Goal: Information Seeking & Learning: Learn about a topic

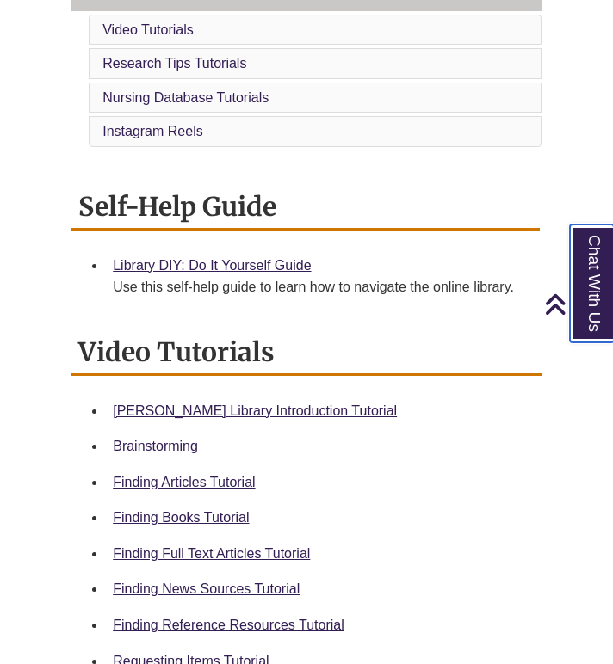
scroll to position [509, 0]
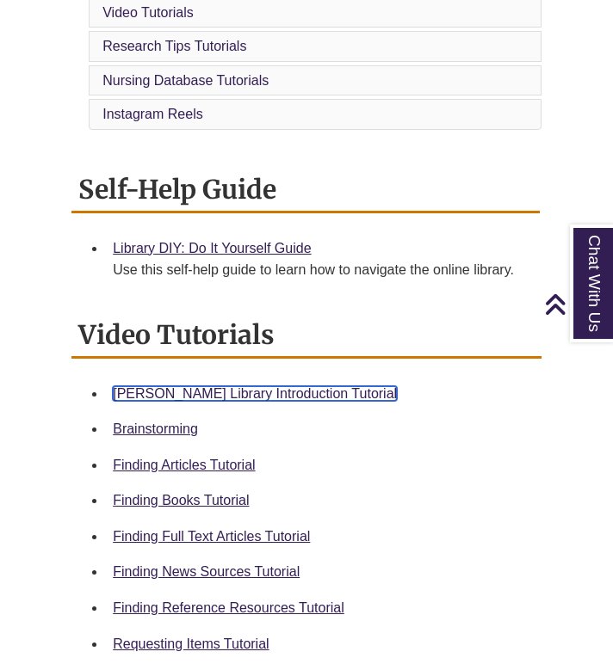
click at [257, 398] on link "Berntsen Library Introduction Tutorial" at bounding box center [255, 393] width 284 height 15
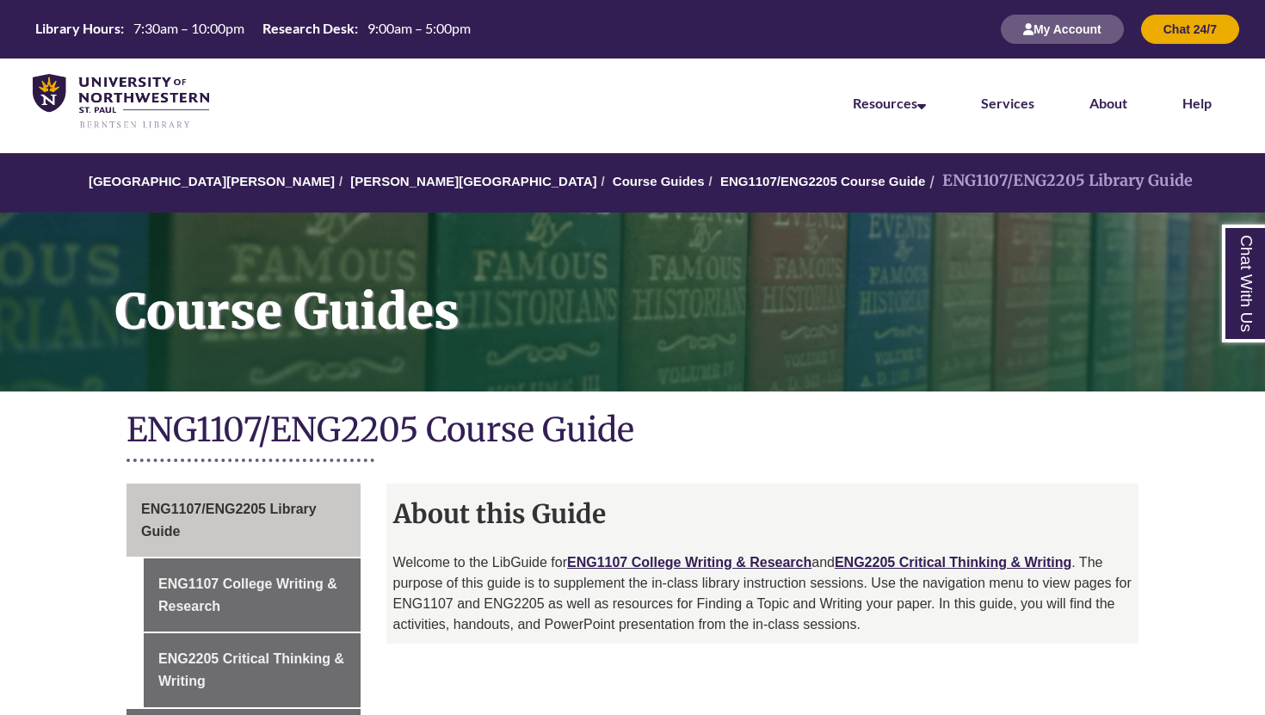
scroll to position [15, 0]
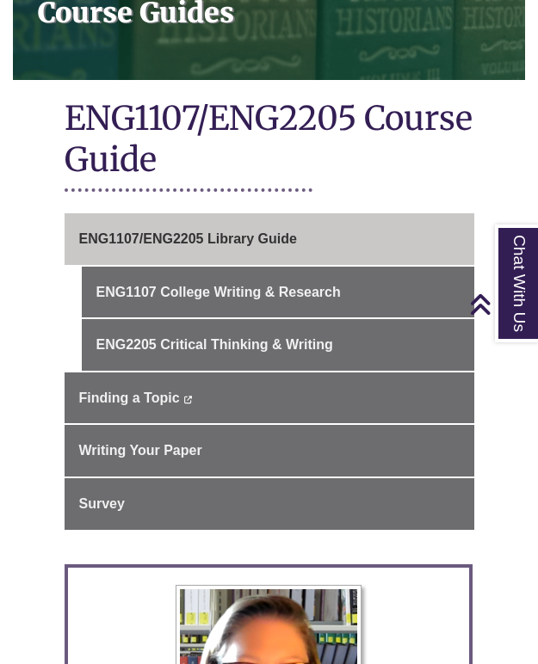
scroll to position [325, 0]
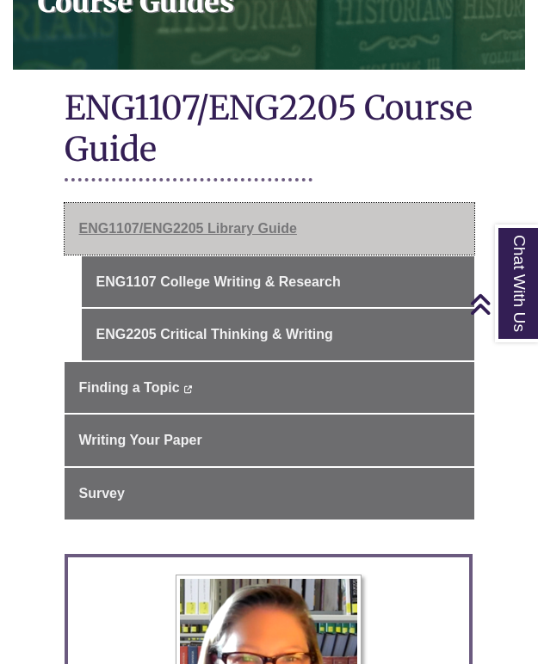
click at [205, 221] on span "ENG1107/ENG2205 Library Guide" at bounding box center [188, 228] width 218 height 15
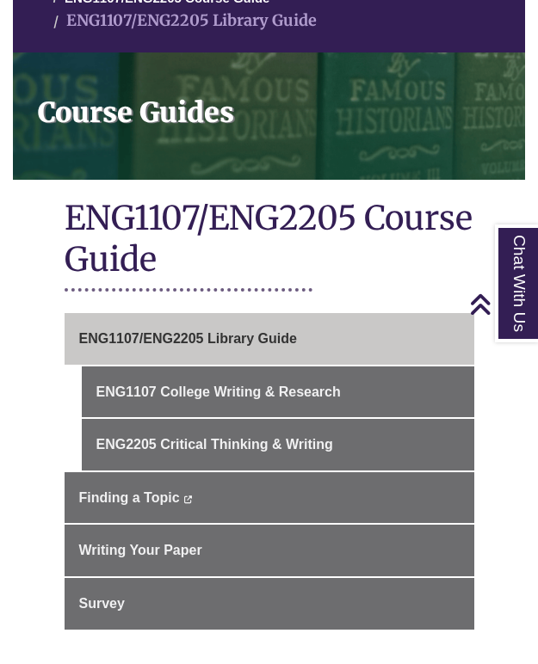
scroll to position [211, 0]
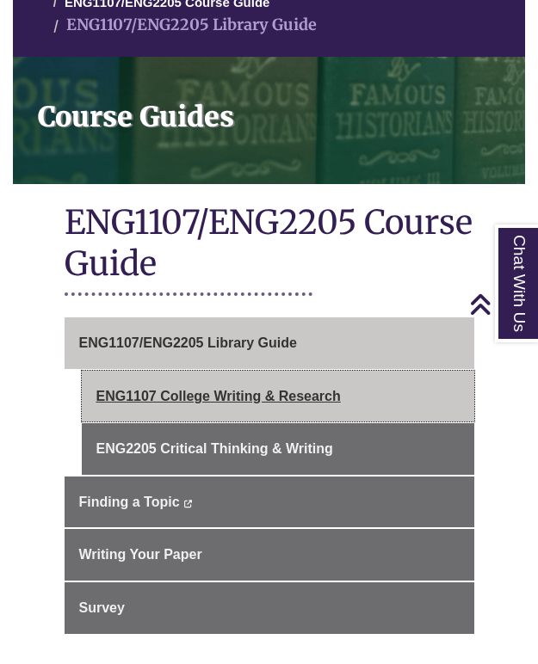
click at [227, 371] on link "ENG1107 College Writing & Research" at bounding box center [278, 397] width 392 height 52
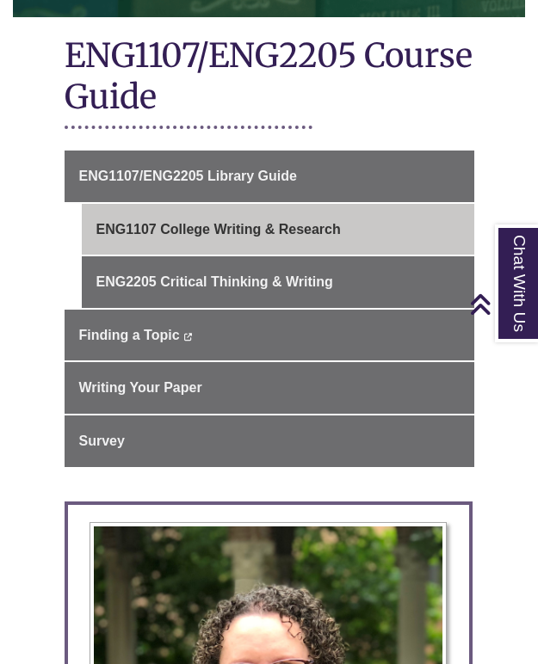
scroll to position [359, 0]
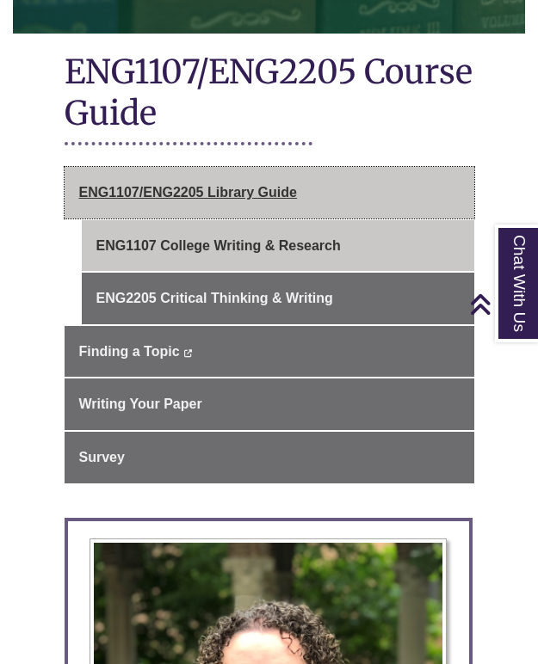
click at [189, 185] on span "ENG1107/ENG2205 Library Guide" at bounding box center [188, 192] width 218 height 15
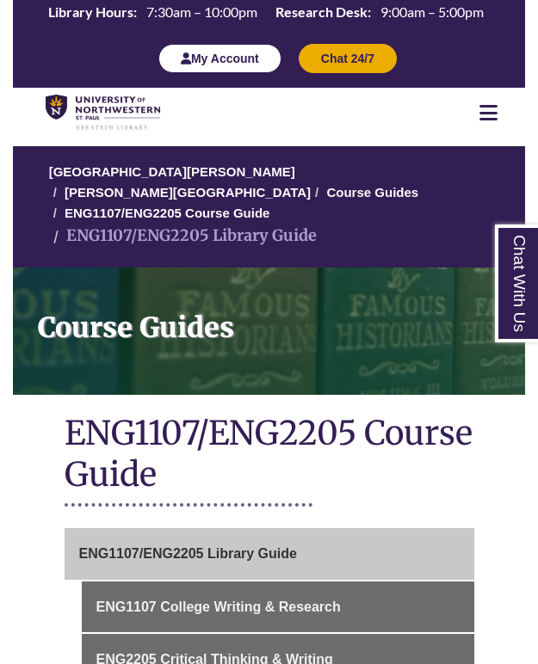
click at [220, 52] on button "My Account" at bounding box center [219, 58] width 123 height 29
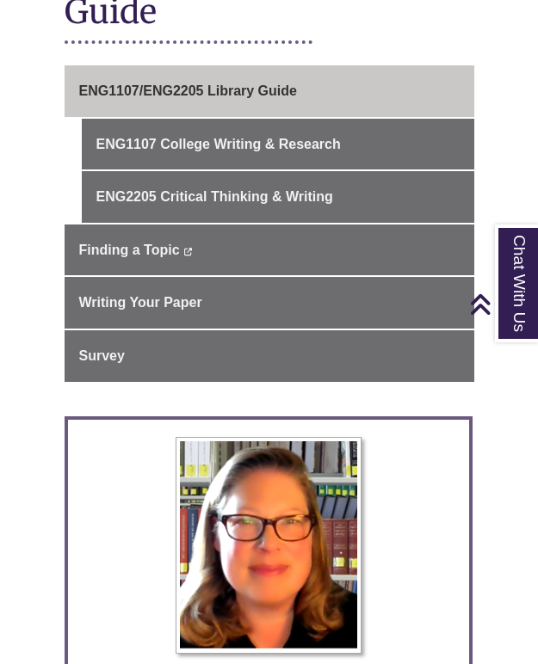
scroll to position [462, 0]
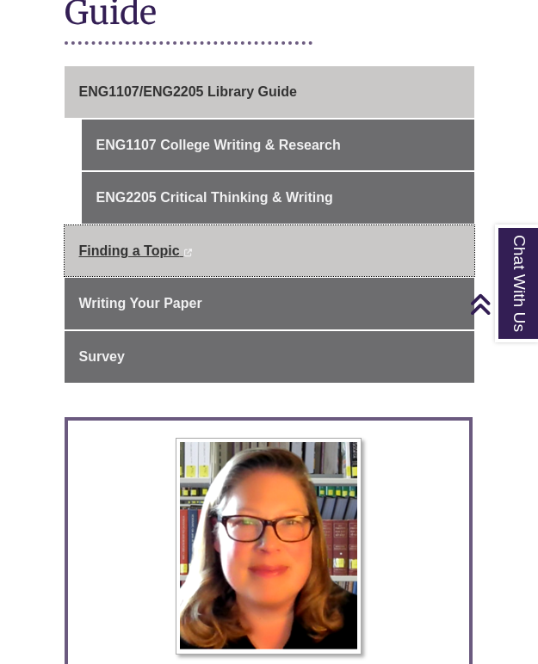
click at [123, 243] on link "Finding a Topic This link opens in a new window This link opens in a new window" at bounding box center [270, 251] width 410 height 52
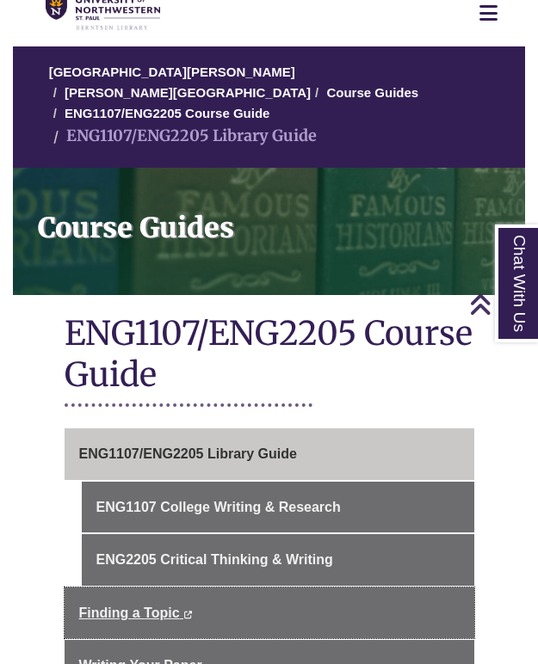
scroll to position [96, 0]
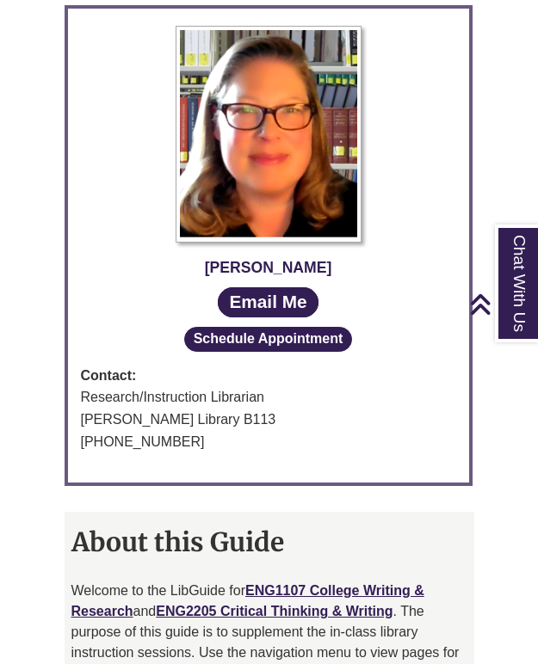
scroll to position [822, 0]
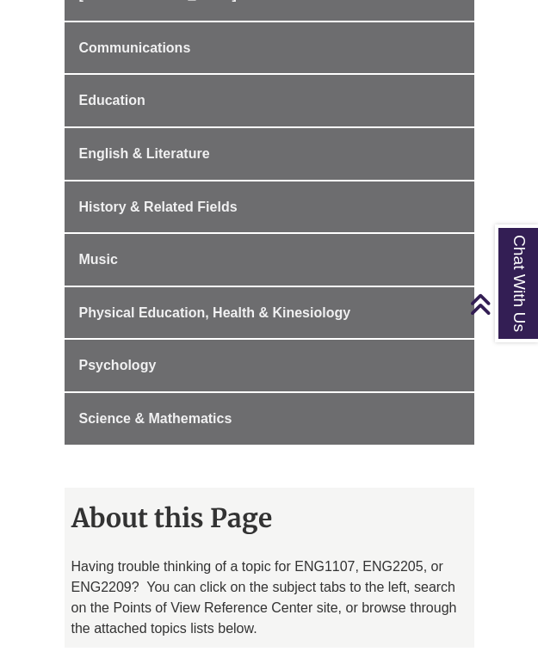
scroll to position [898, 0]
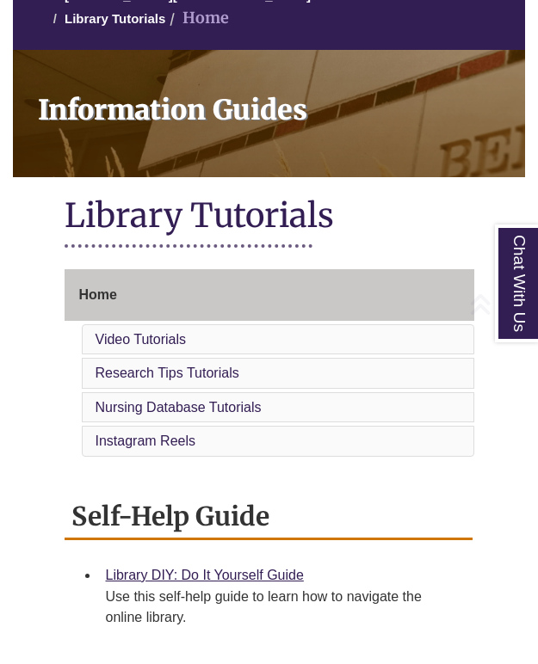
scroll to position [215, 0]
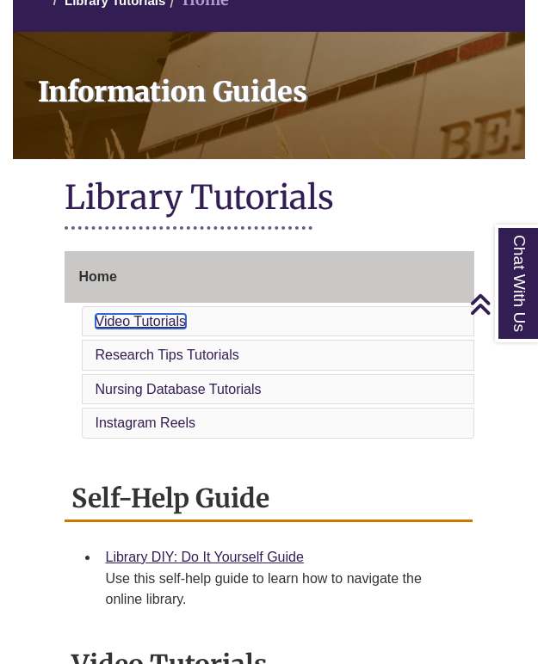
click at [165, 314] on link "Video Tutorials" at bounding box center [141, 321] width 91 height 15
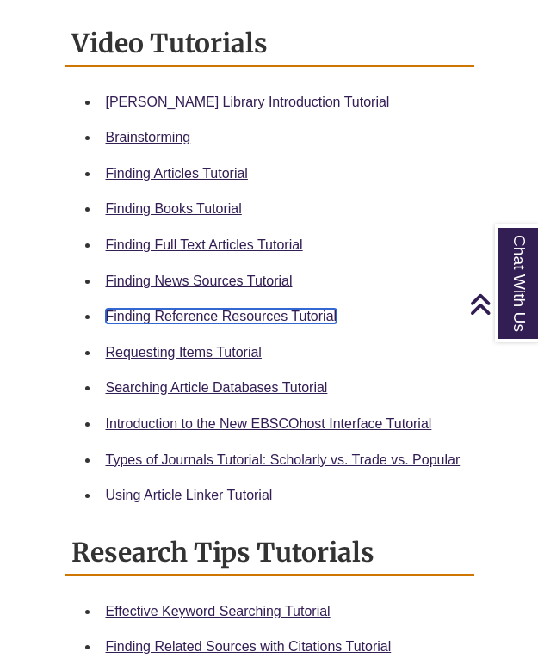
click at [223, 309] on link "Finding Reference Resources Tutorial" at bounding box center [221, 316] width 231 height 15
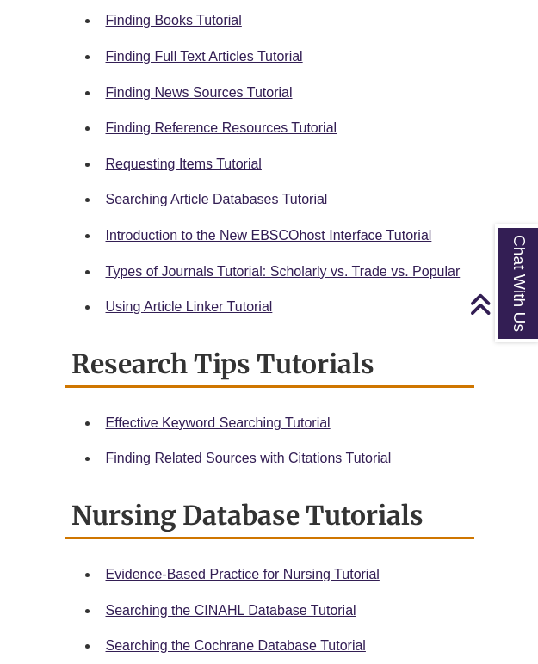
scroll to position [0, 0]
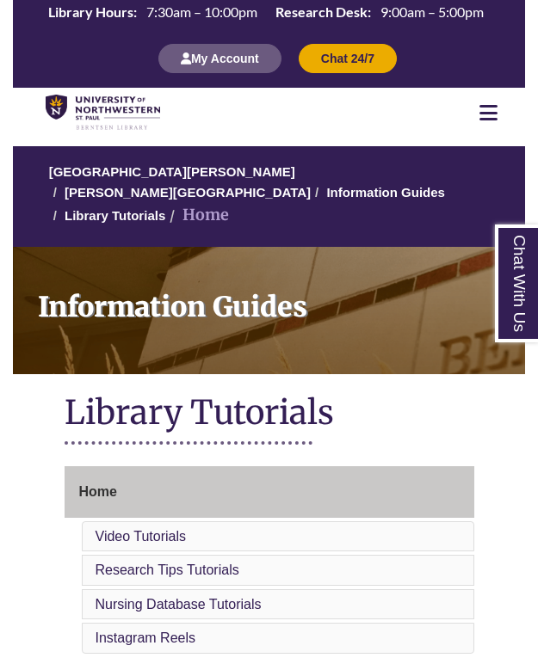
click at [518, 104] on div at bounding box center [488, 112] width 73 height 21
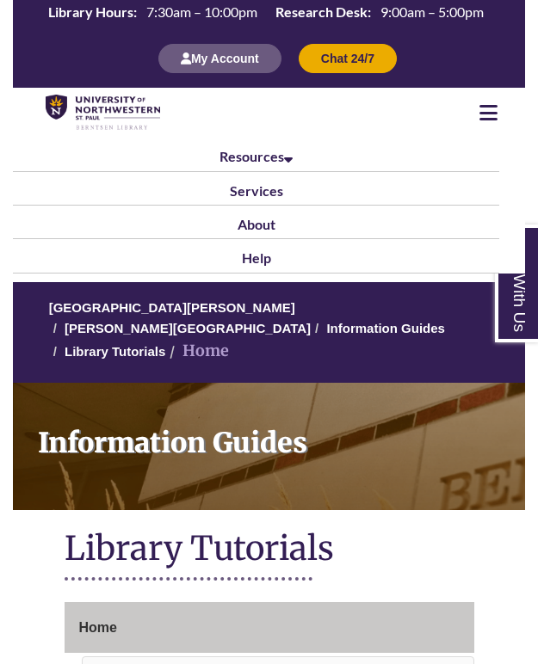
click at [487, 109] on icon at bounding box center [488, 112] width 18 height 21
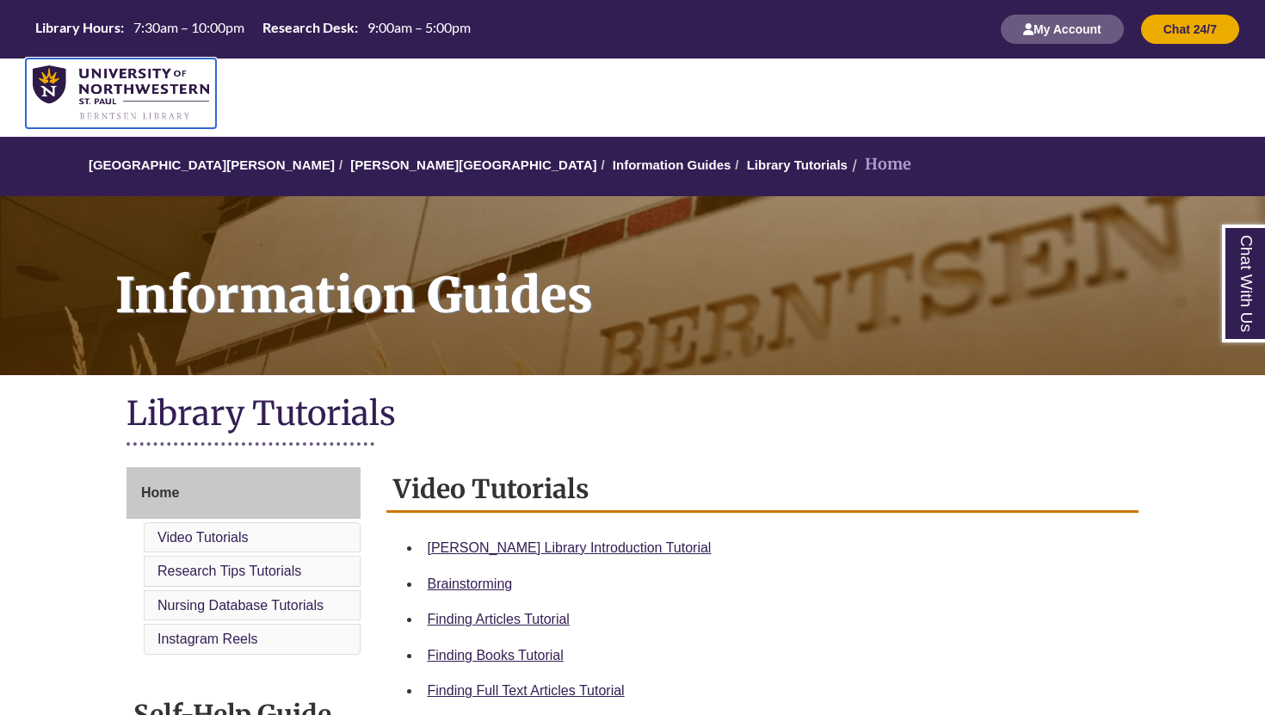
click at [194, 96] on img at bounding box center [121, 93] width 176 height 56
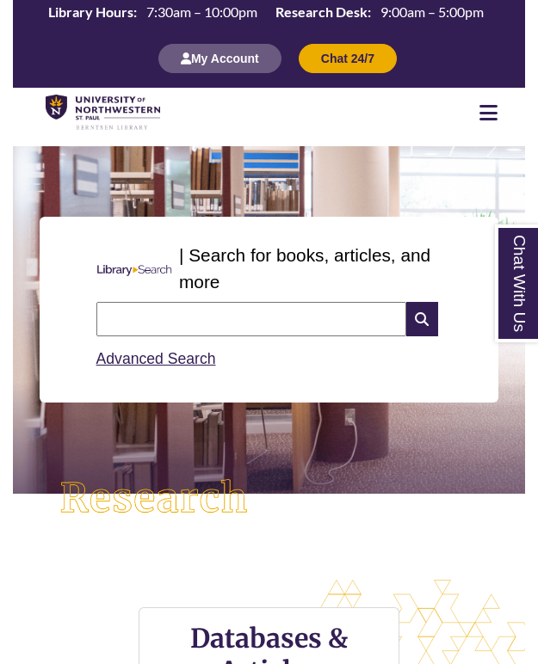
scroll to position [67, 512]
click at [169, 321] on input "text" at bounding box center [251, 319] width 310 height 34
type input "*"
type input "*******"
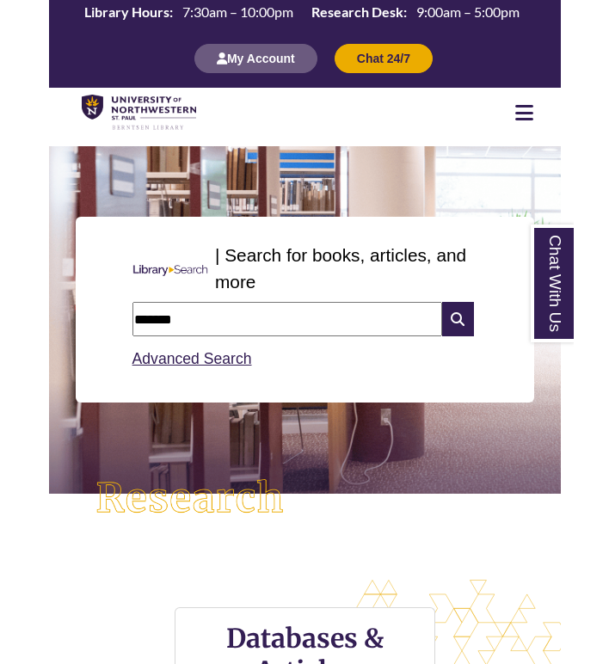
scroll to position [712, 583]
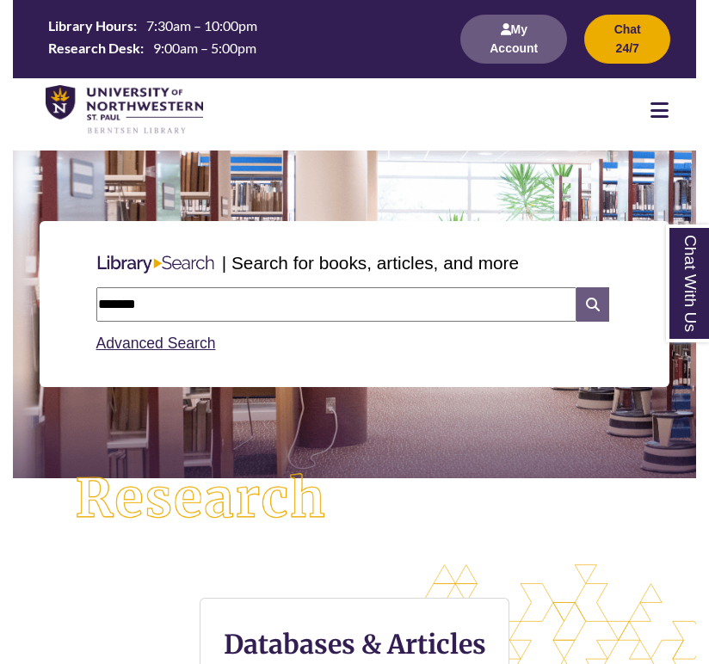
click at [537, 313] on icon at bounding box center [592, 304] width 33 height 34
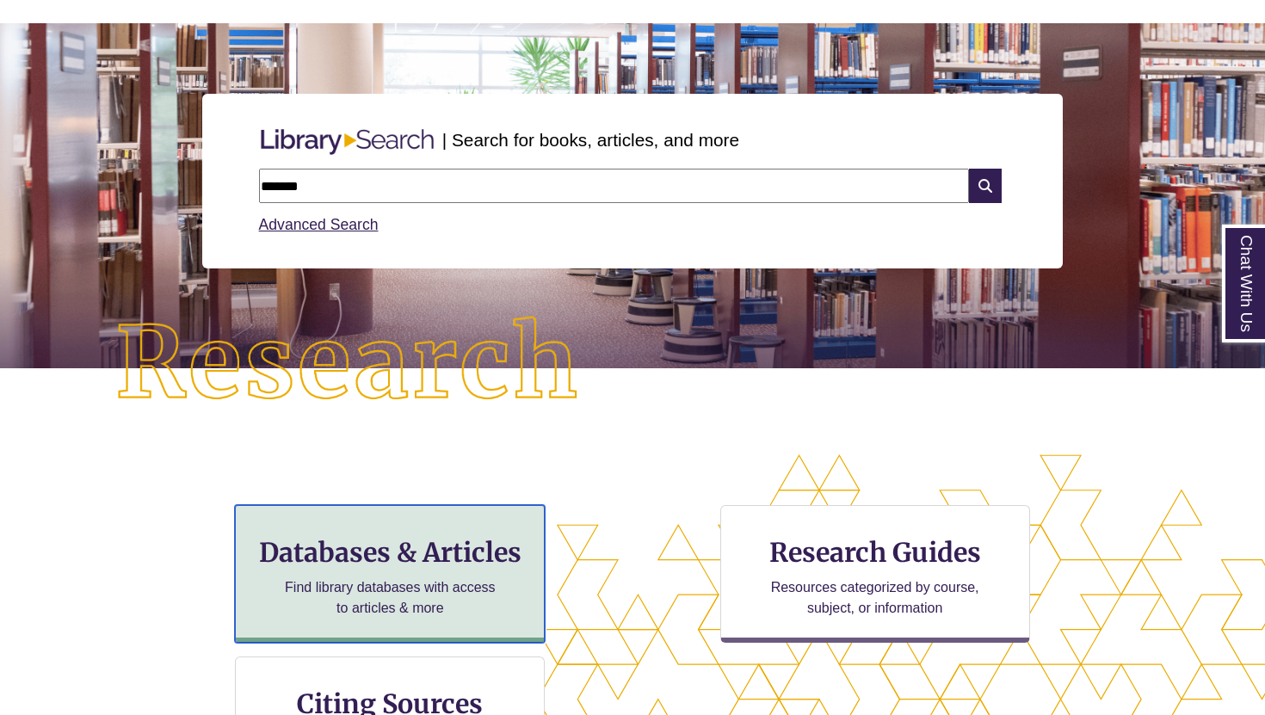
click at [408, 542] on h3 "Databases & Articles" at bounding box center [390, 552] width 280 height 33
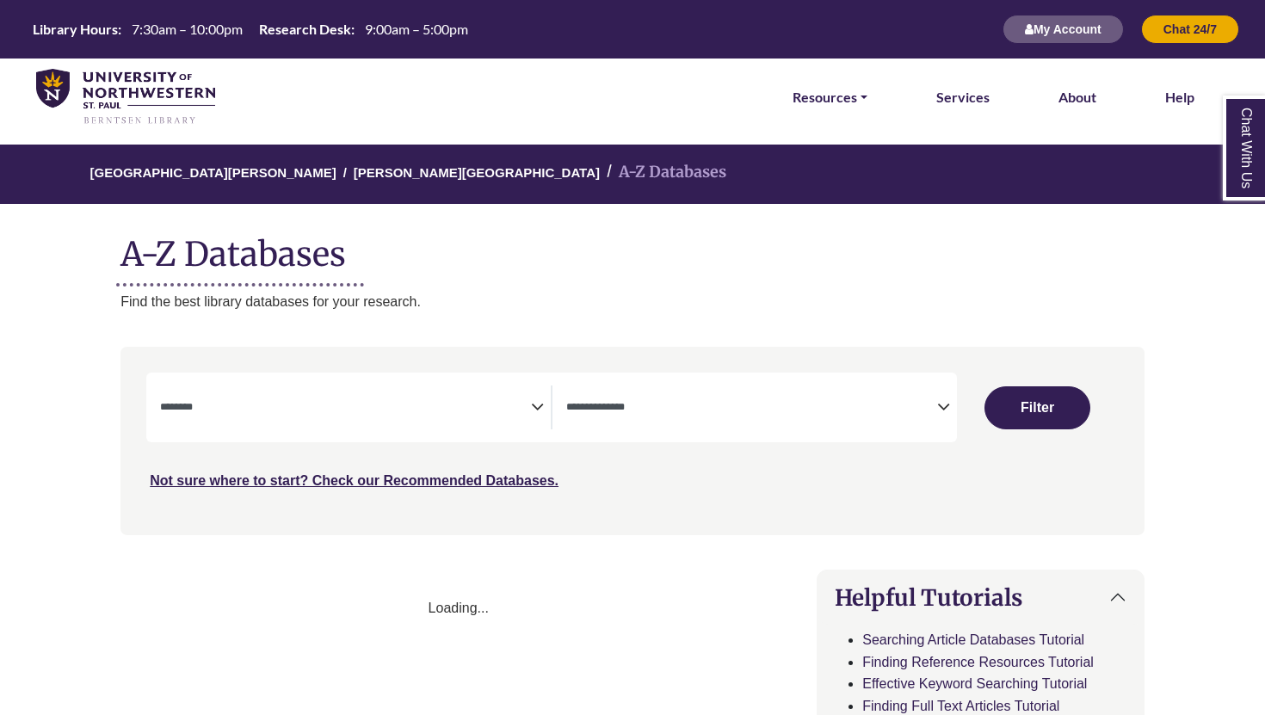
select select "Database Subject Filter"
select select "Database Types Filter"
select select "Database Subject Filter"
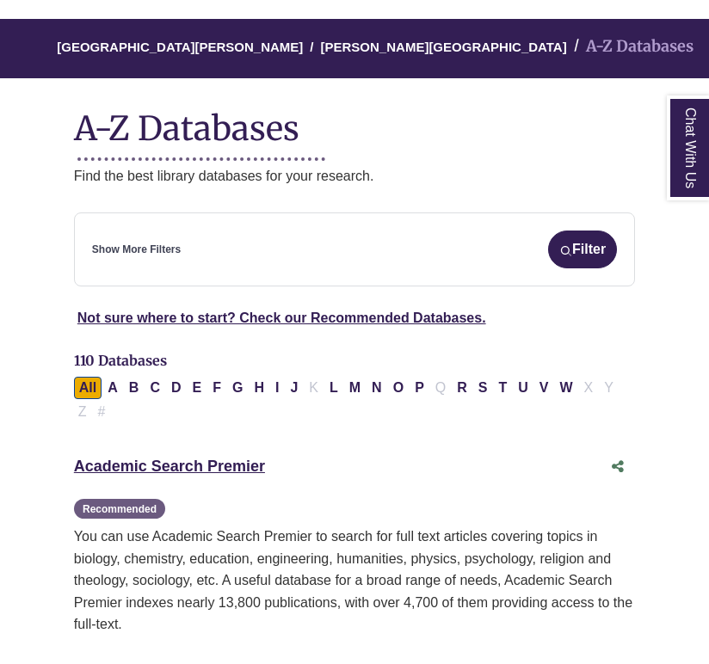
click at [163, 226] on div "**********" at bounding box center [354, 250] width 561 height 74
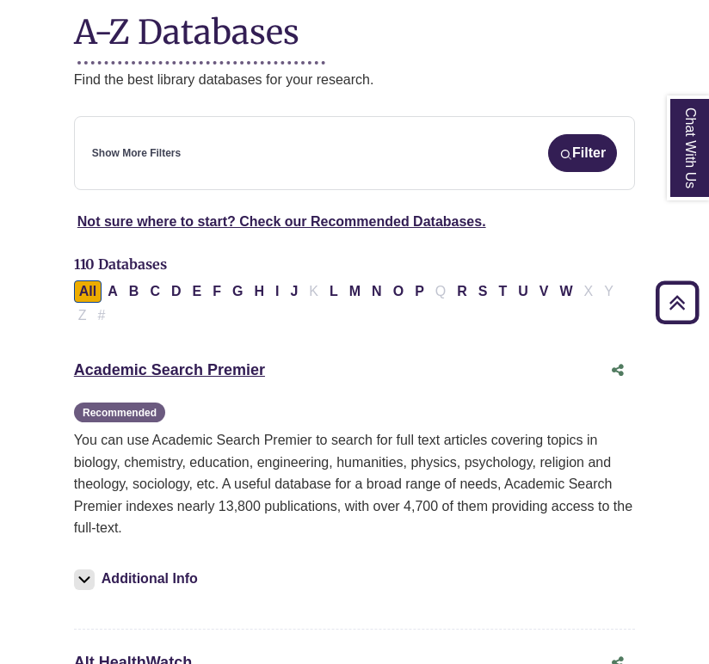
scroll to position [186, 0]
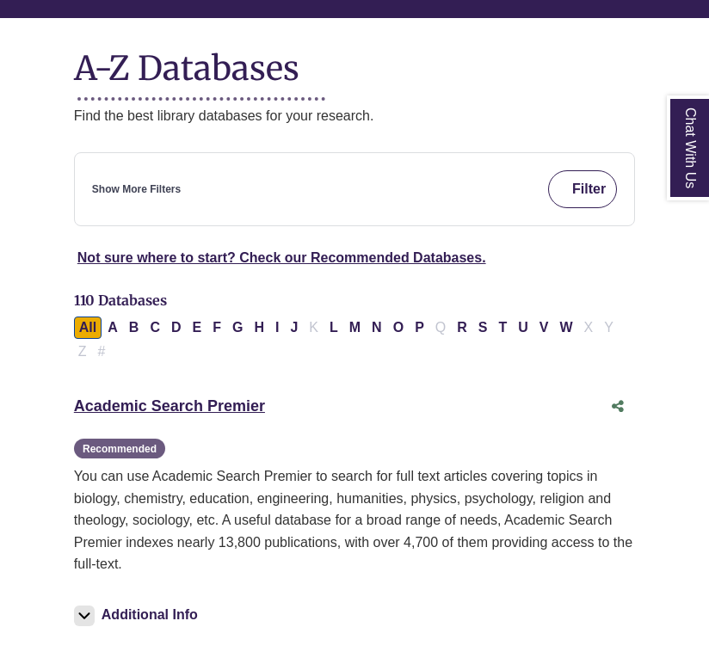
click at [582, 199] on button "Filter" at bounding box center [582, 189] width 69 height 38
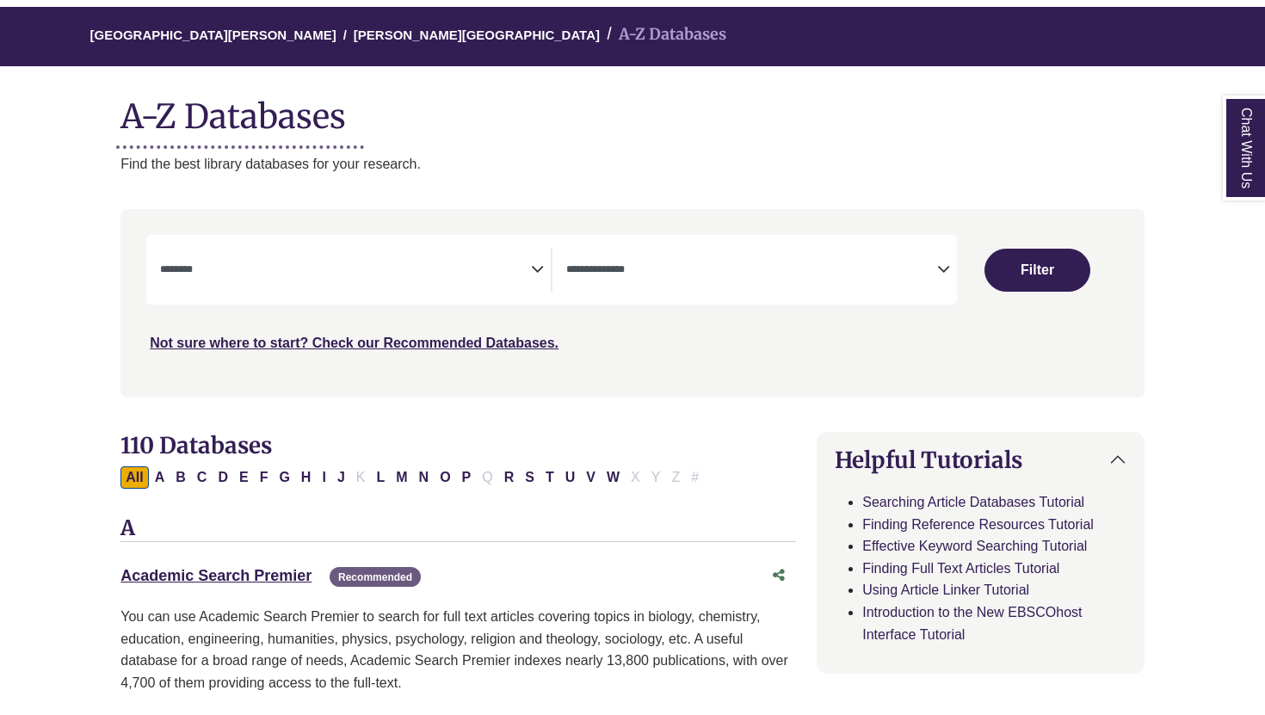
scroll to position [178, 0]
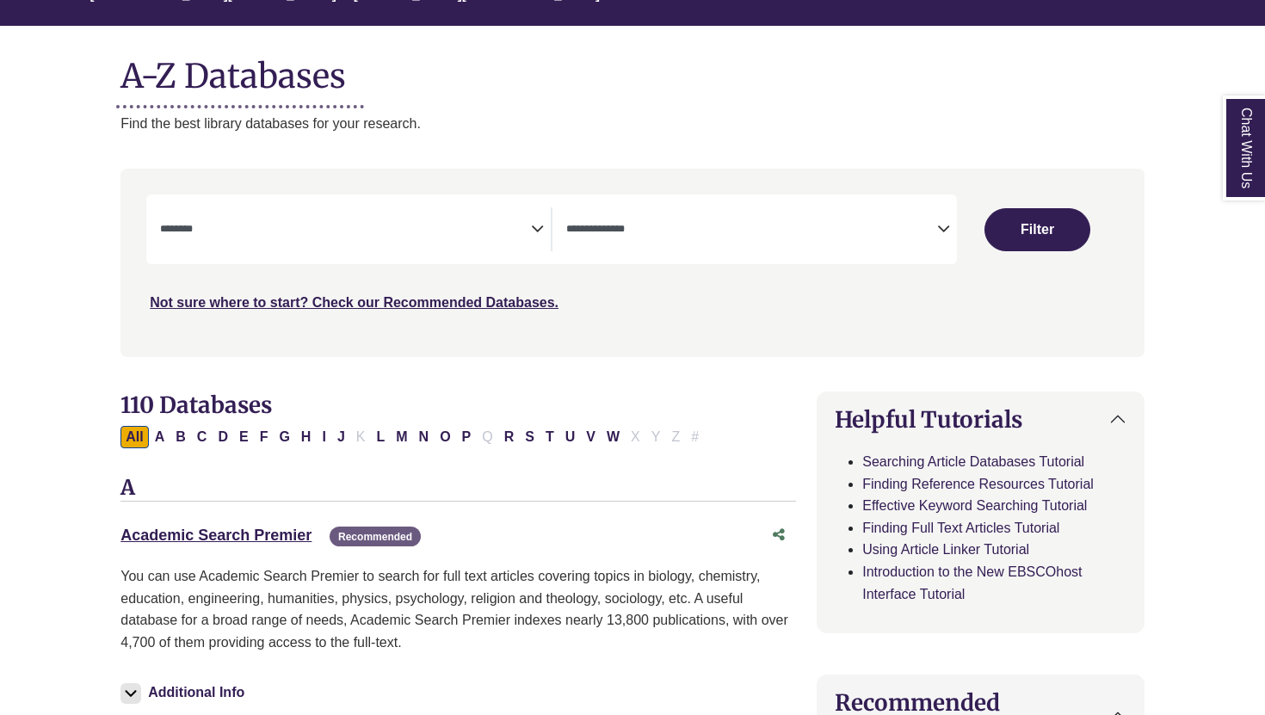
click at [942, 235] on icon "Search filters" at bounding box center [943, 226] width 13 height 26
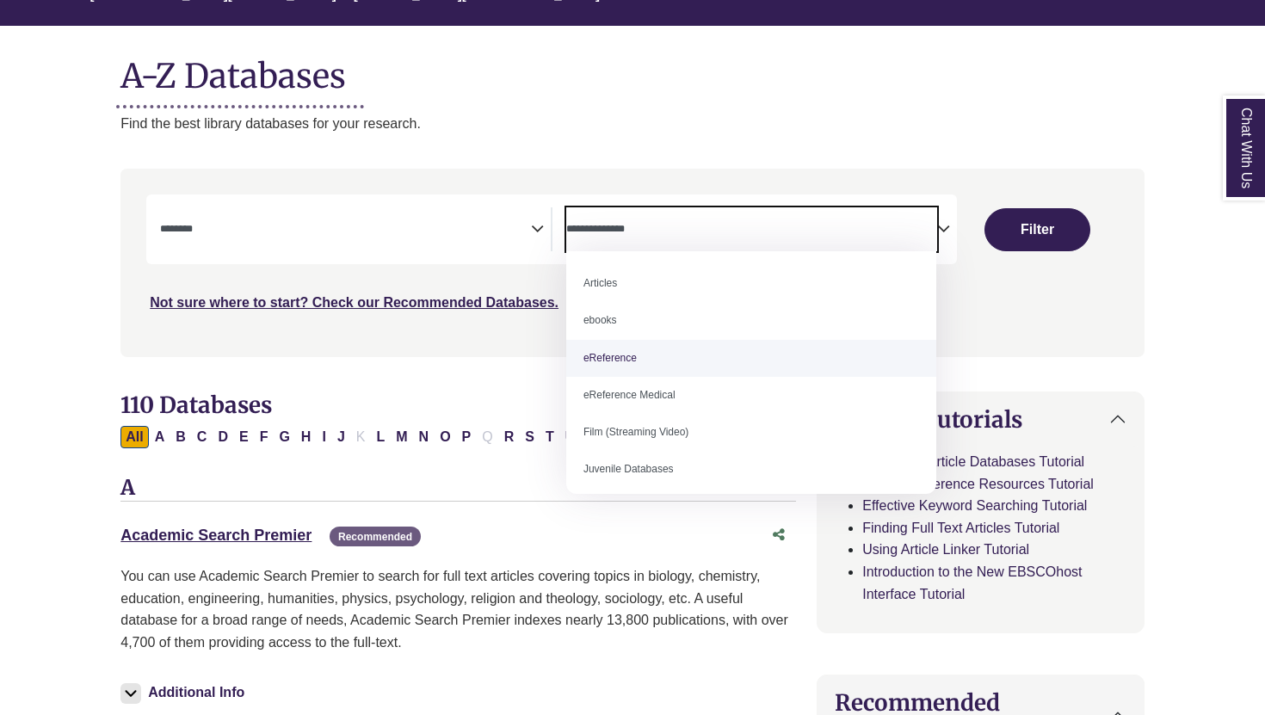
select select "*****"
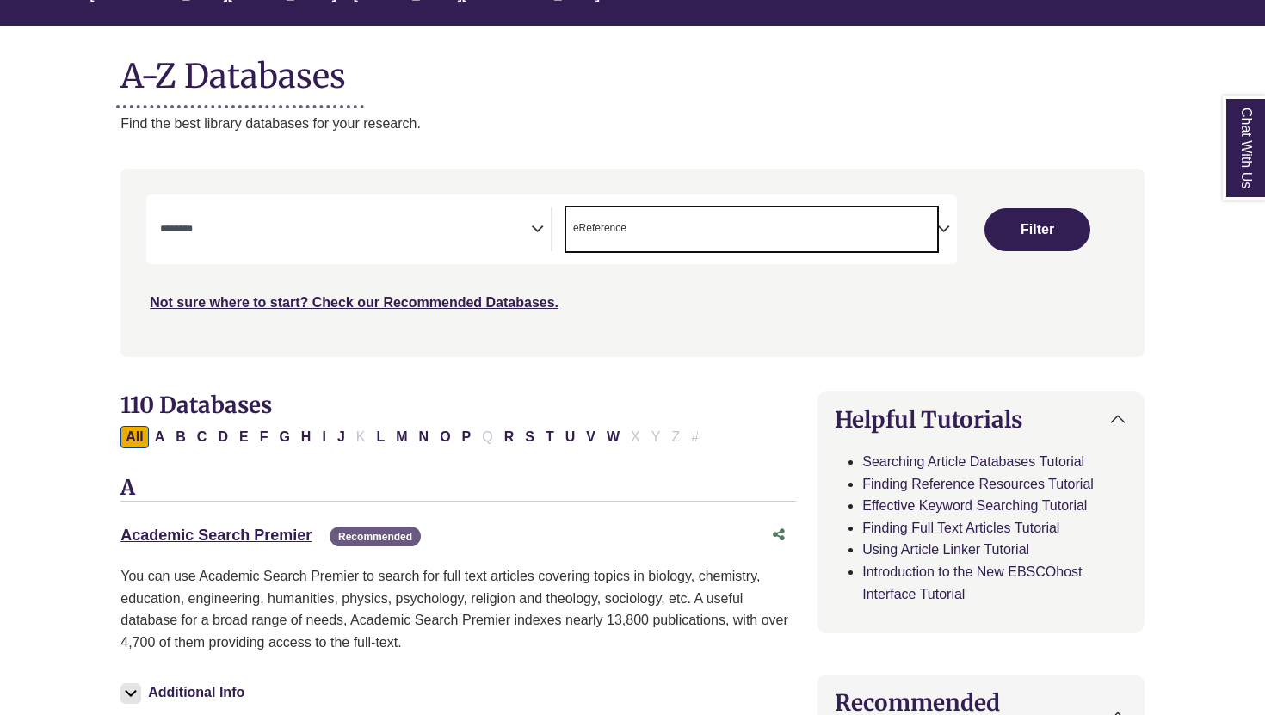
click at [531, 240] on div "**********" at bounding box center [355, 229] width 391 height 44
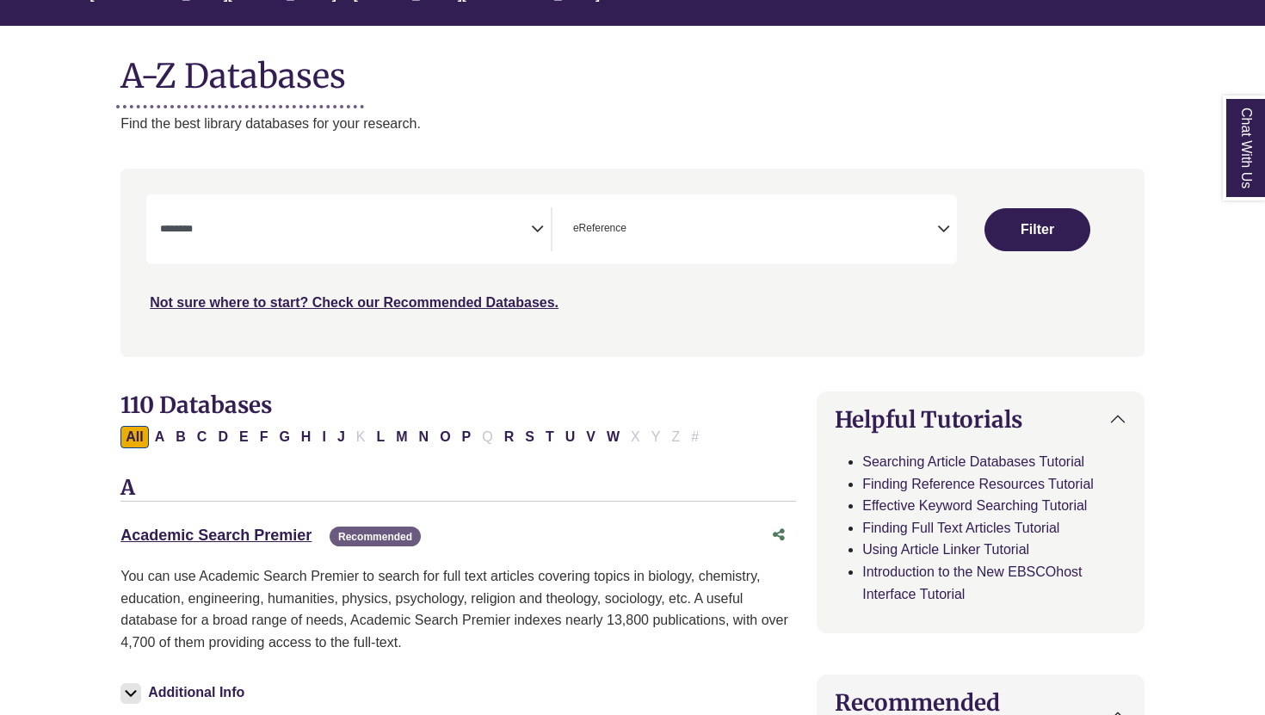
click at [533, 228] on icon "Search filters" at bounding box center [537, 226] width 13 height 26
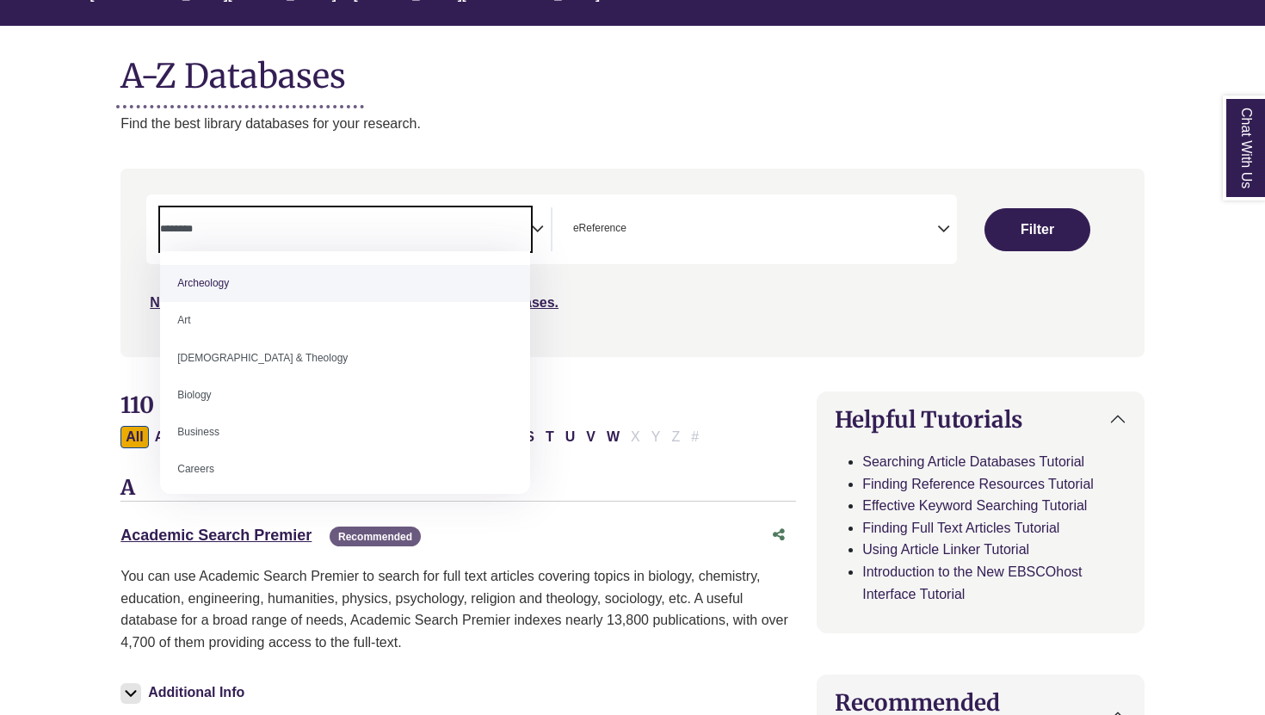
click at [399, 239] on span "Search filters" at bounding box center [345, 229] width 371 height 44
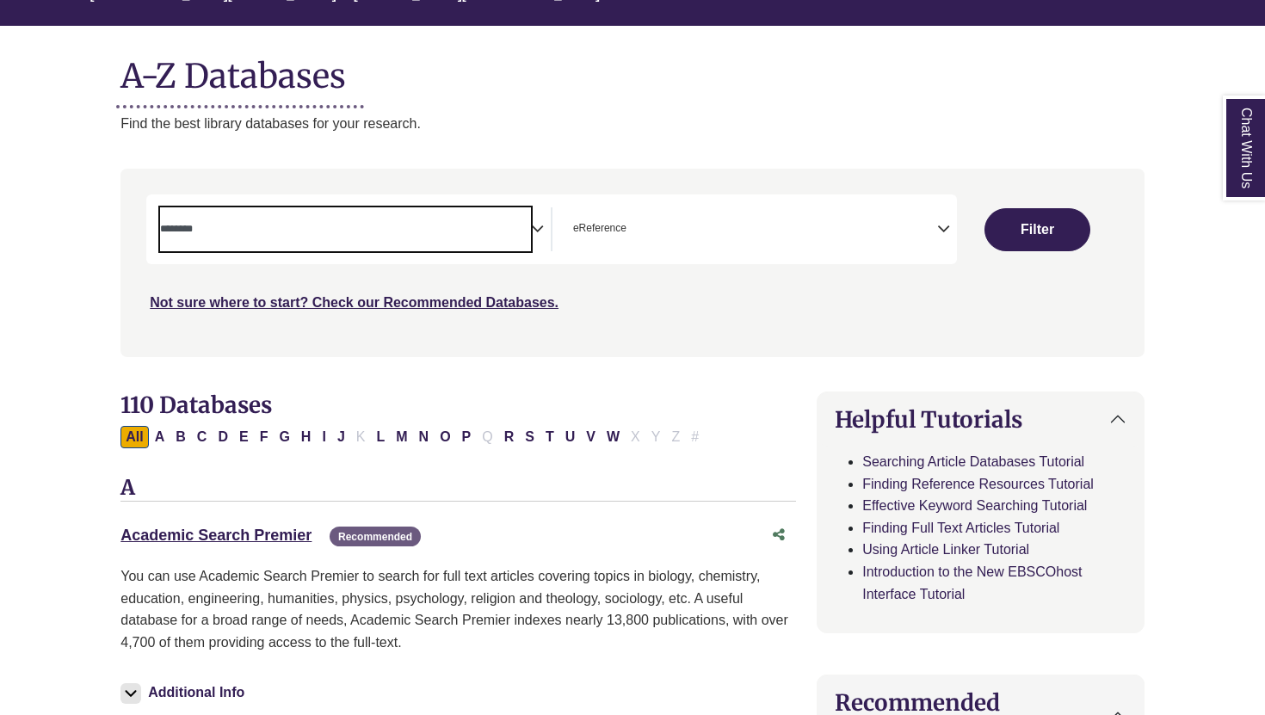
click at [399, 218] on span "Search filters" at bounding box center [345, 229] width 371 height 44
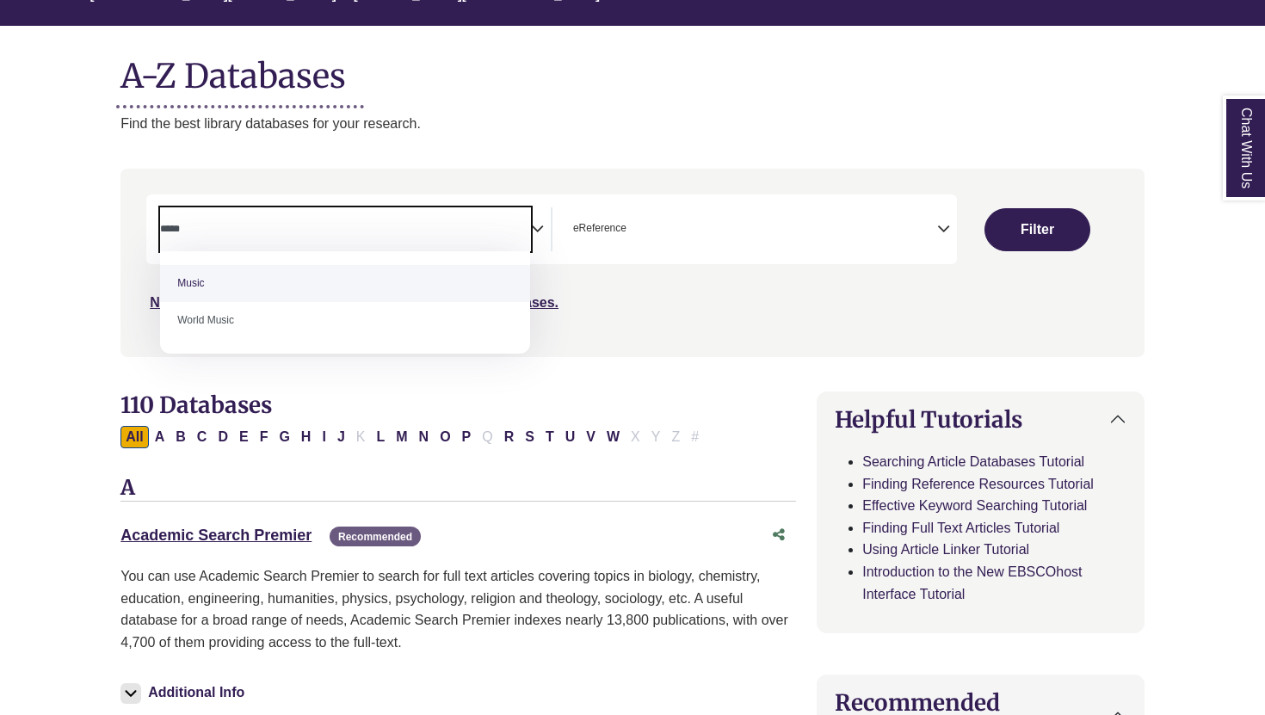
type textarea "*****"
select select "*****"
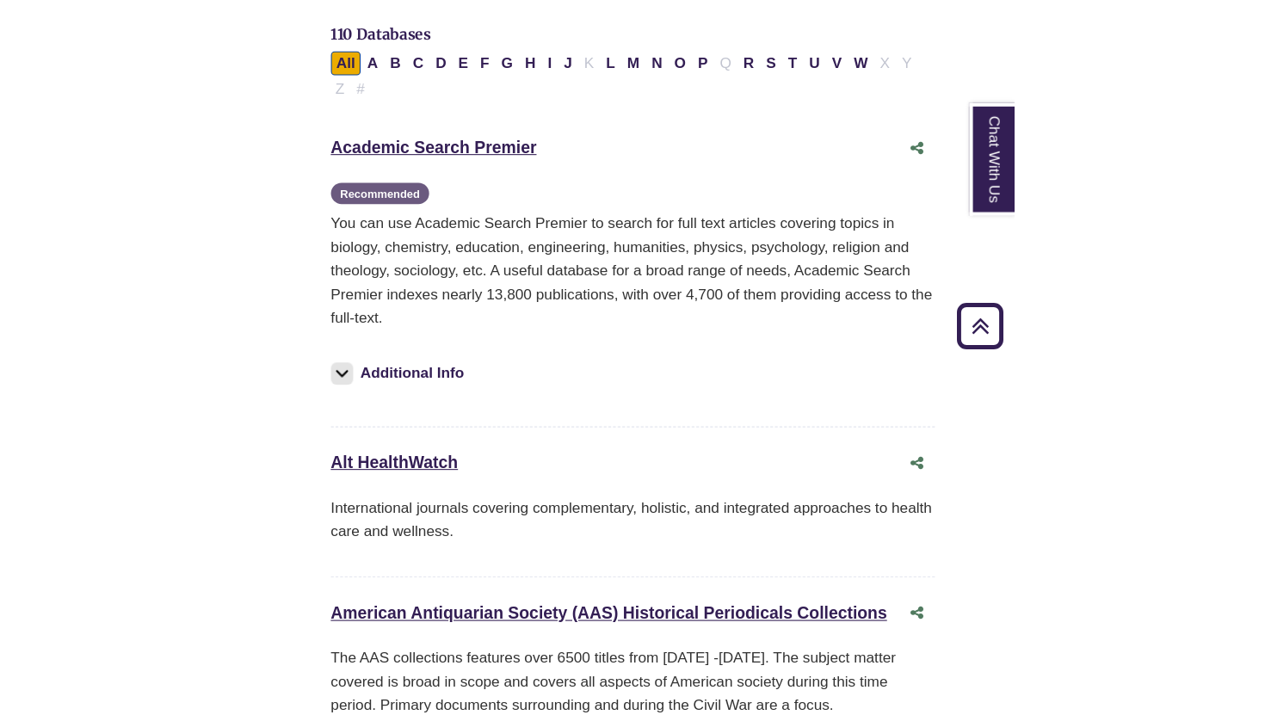
scroll to position [455, 10]
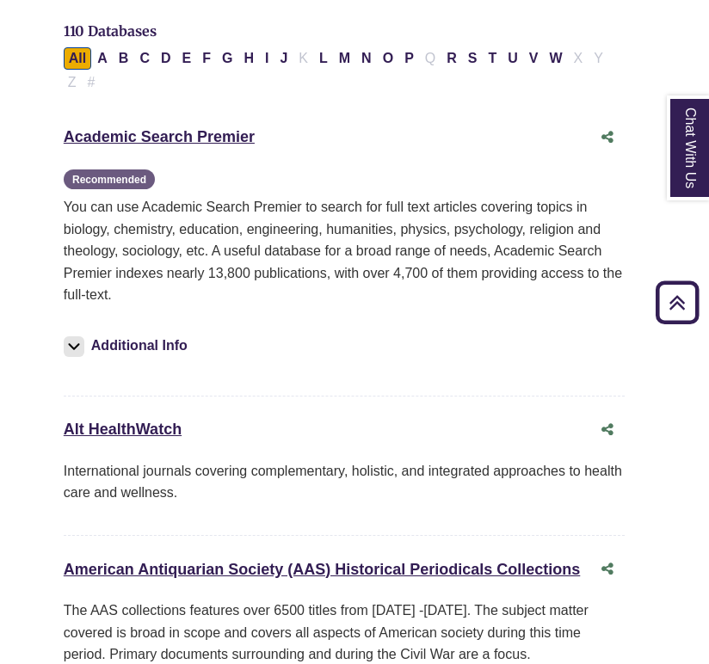
click at [209, 221] on p "You can use Academic Search Premier to search for full text articles covering t…" at bounding box center [344, 251] width 561 height 110
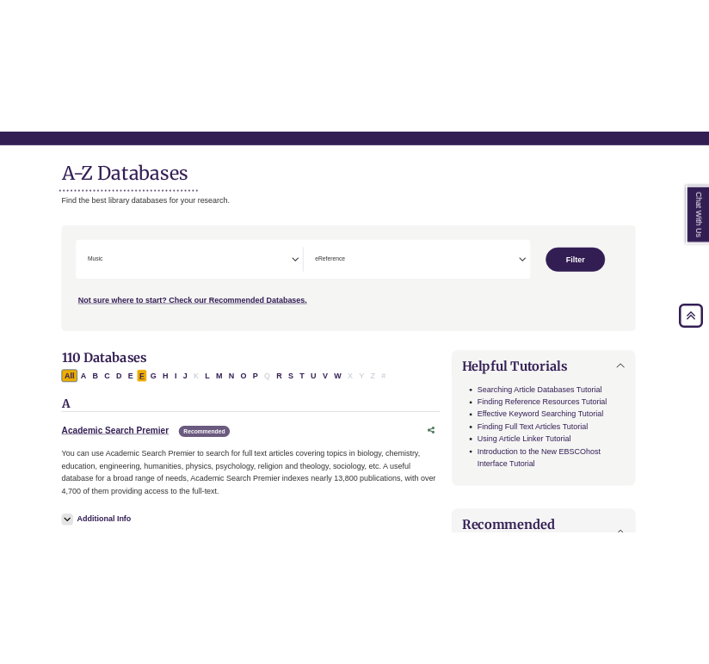
scroll to position [0, 10]
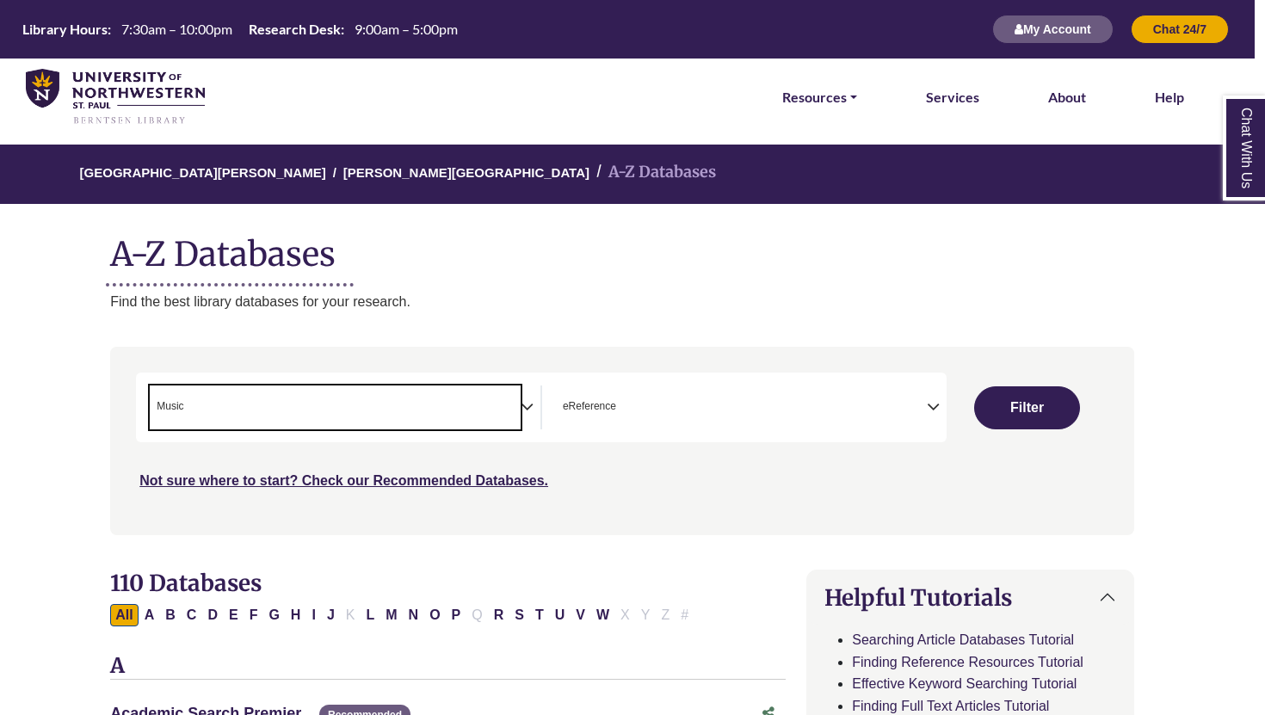
click at [321, 412] on span "× Music" at bounding box center [335, 407] width 371 height 44
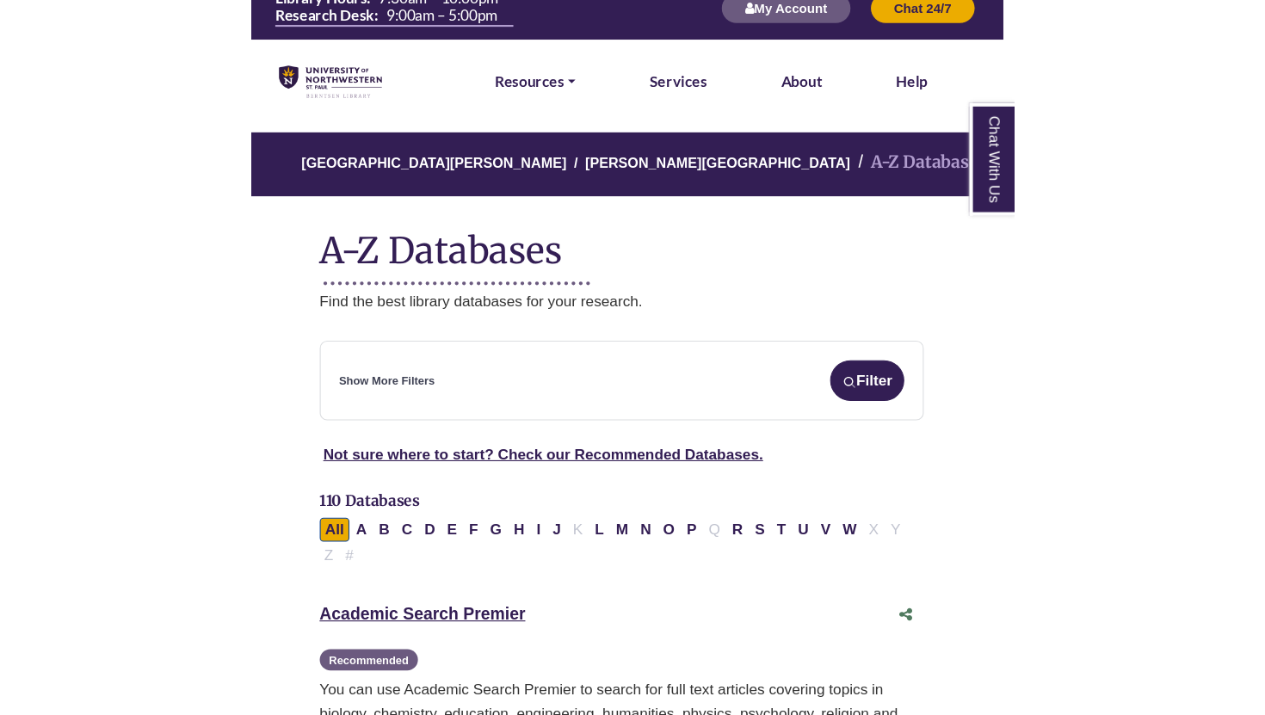
scroll to position [28, 10]
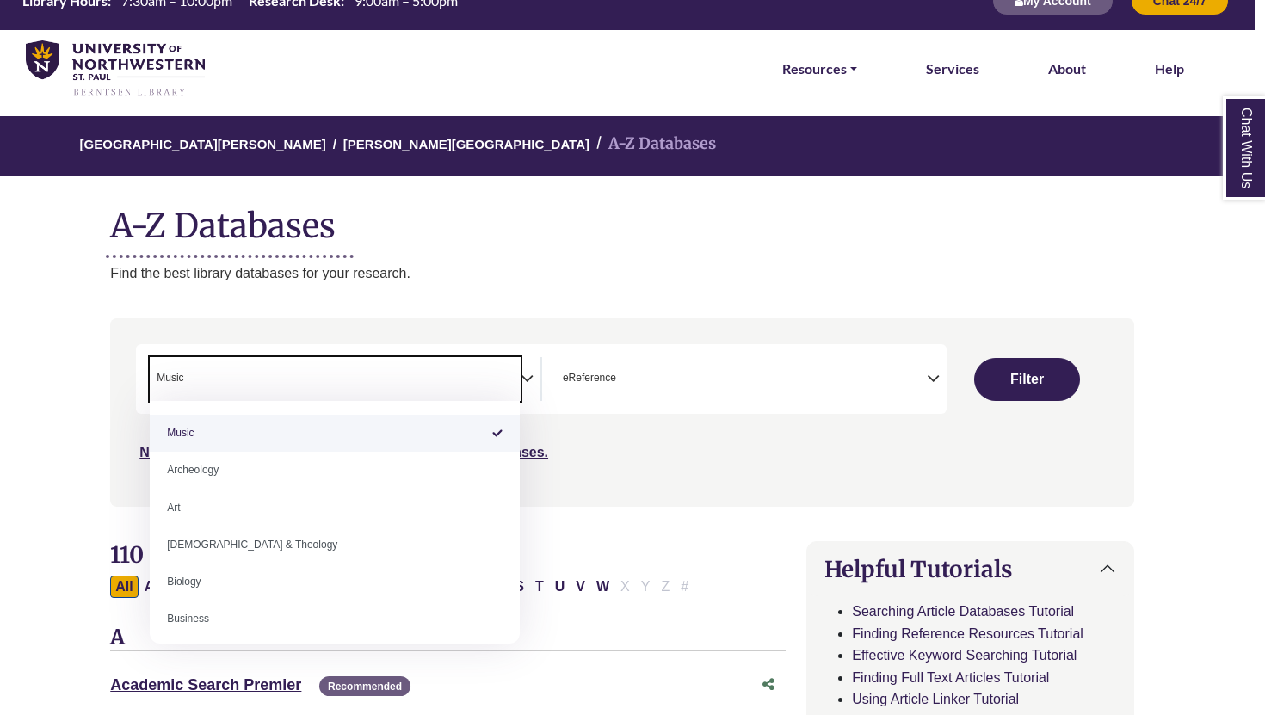
click at [353, 368] on span "× Music" at bounding box center [335, 379] width 371 height 44
type textarea "*"
select select "Database Subject Filter"
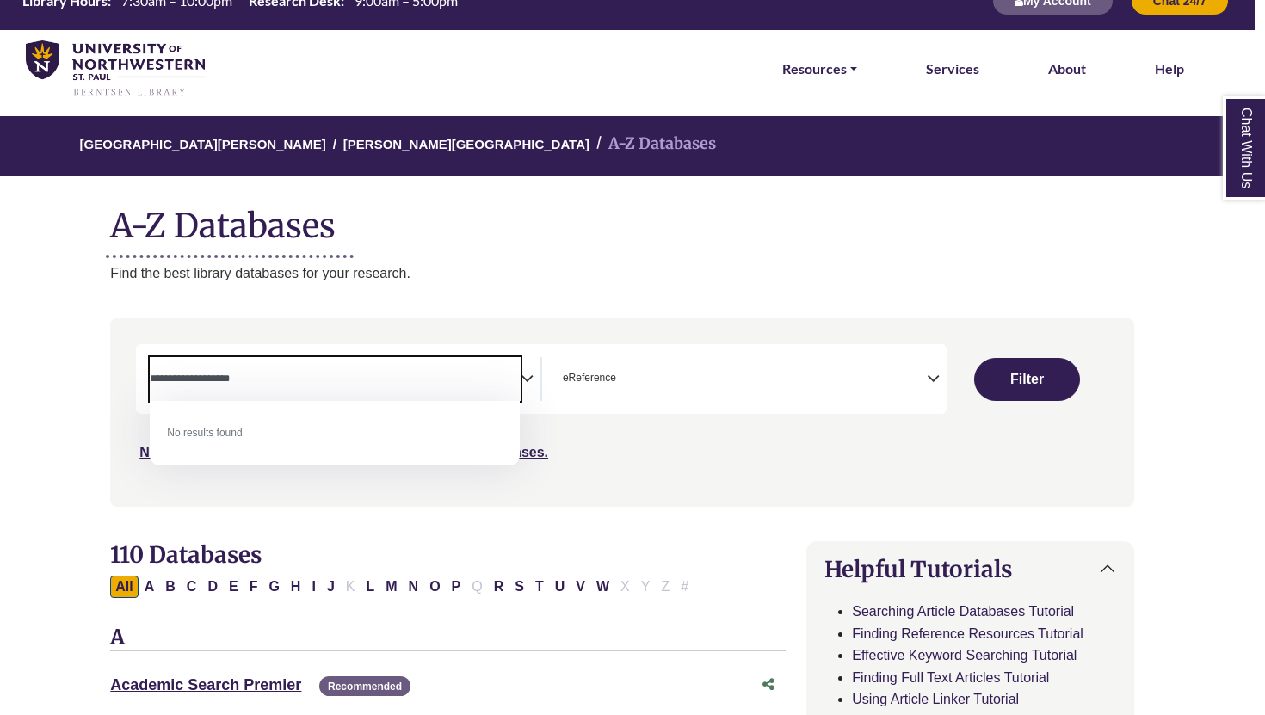
type textarea "**********"
click at [362, 355] on div "**********" at bounding box center [541, 379] width 810 height 70
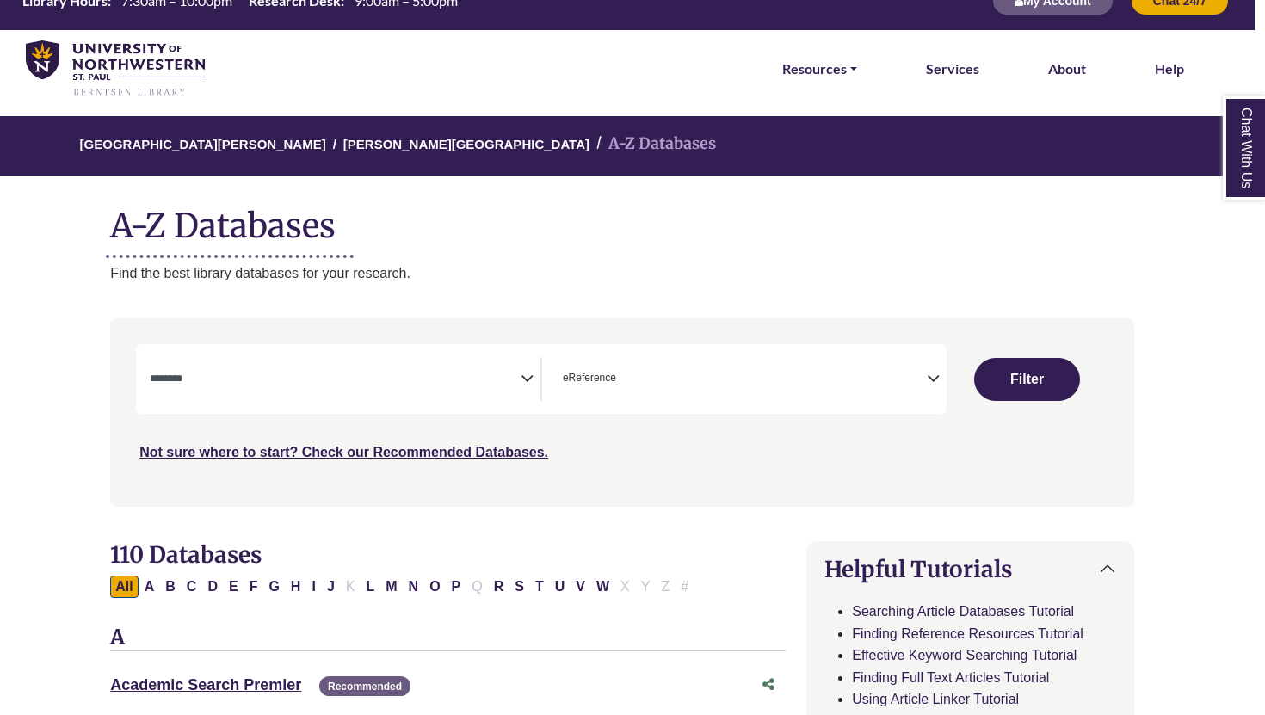
click at [348, 388] on span "Search filters" at bounding box center [335, 379] width 371 height 44
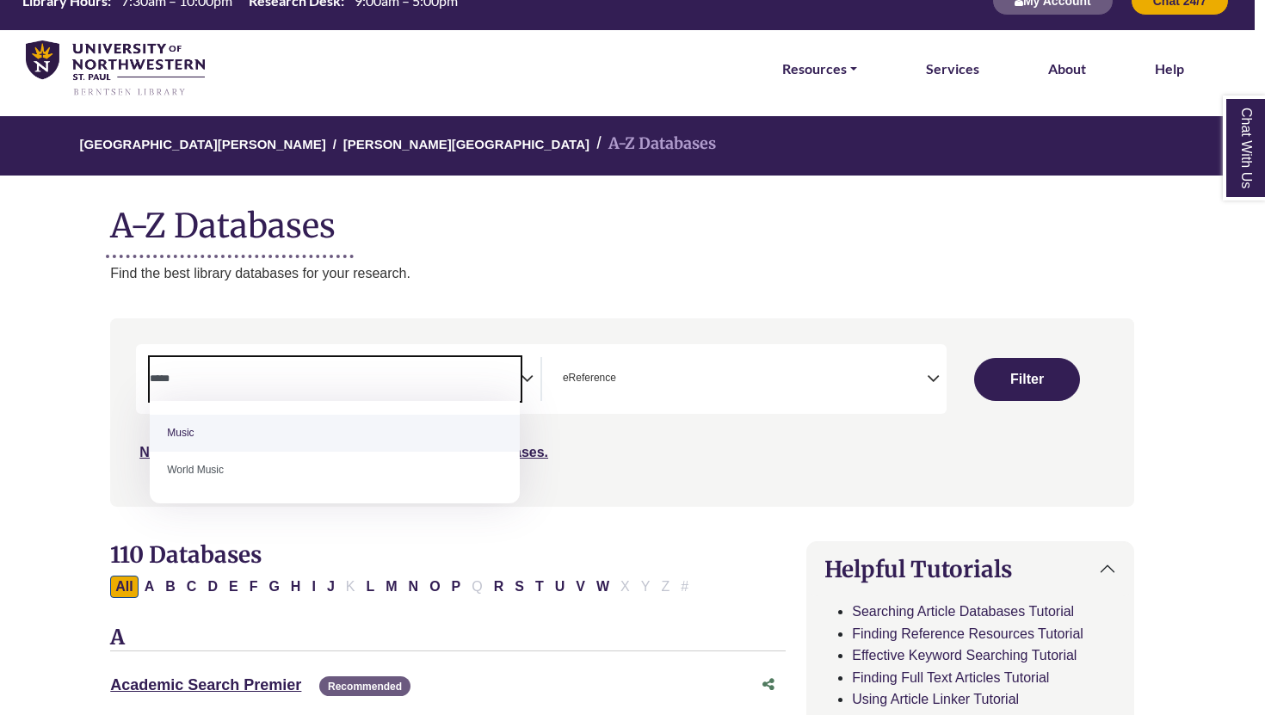
type textarea "*****"
select select "*****"
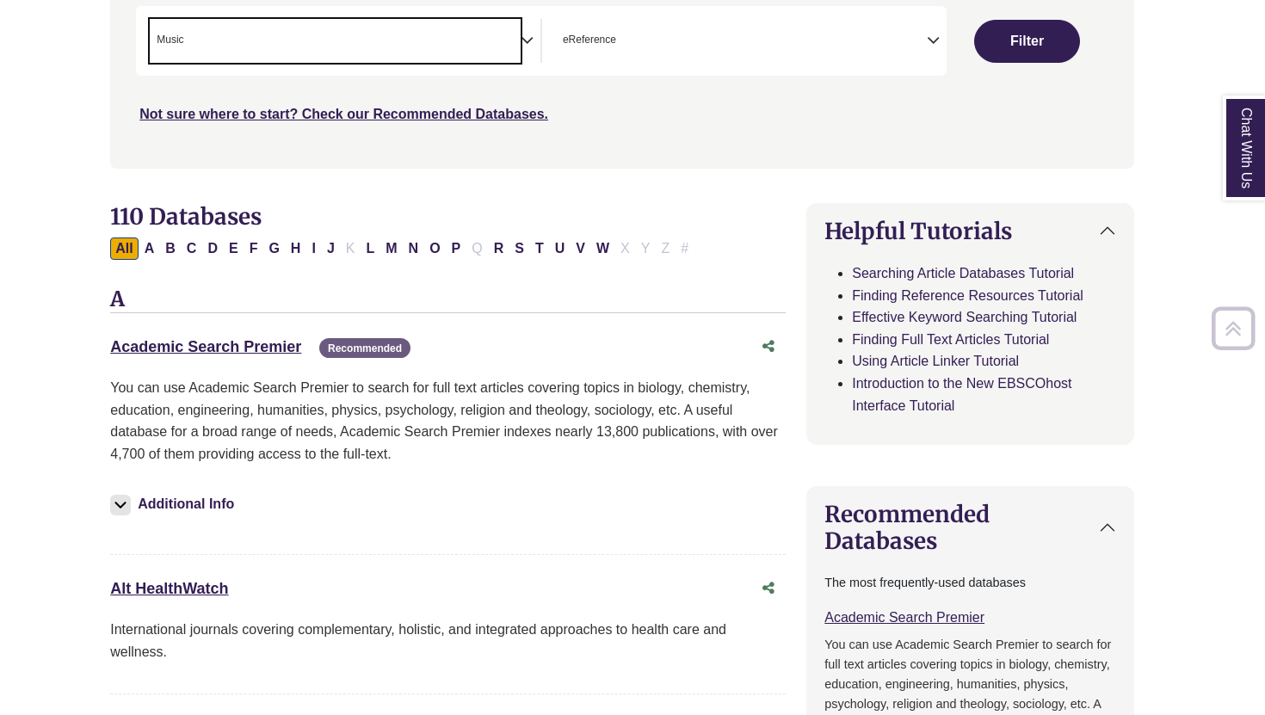
scroll to position [382, 10]
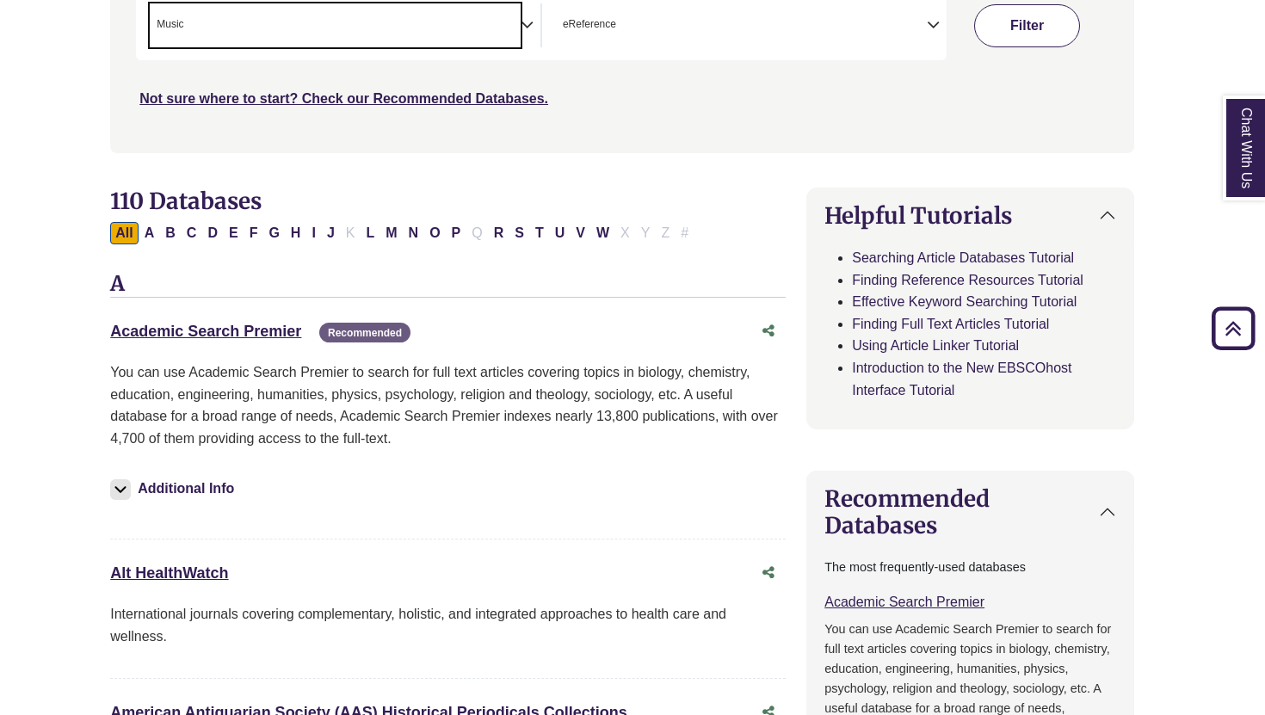
click at [996, 32] on button "Filter" at bounding box center [1027, 25] width 106 height 43
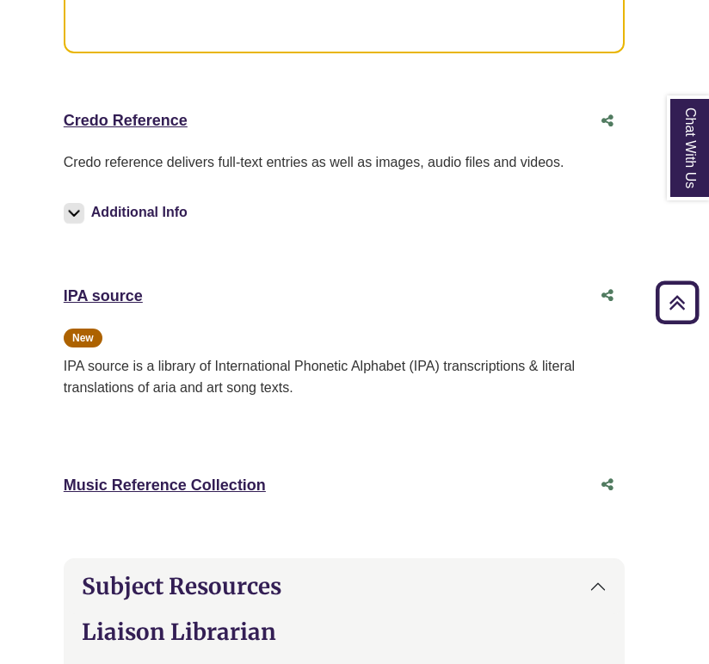
scroll to position [902, 10]
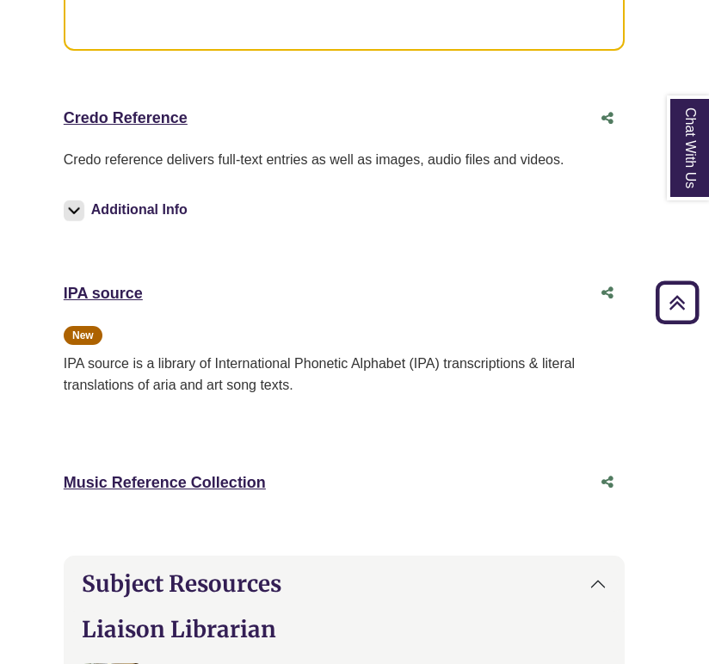
click at [83, 214] on img at bounding box center [74, 210] width 21 height 21
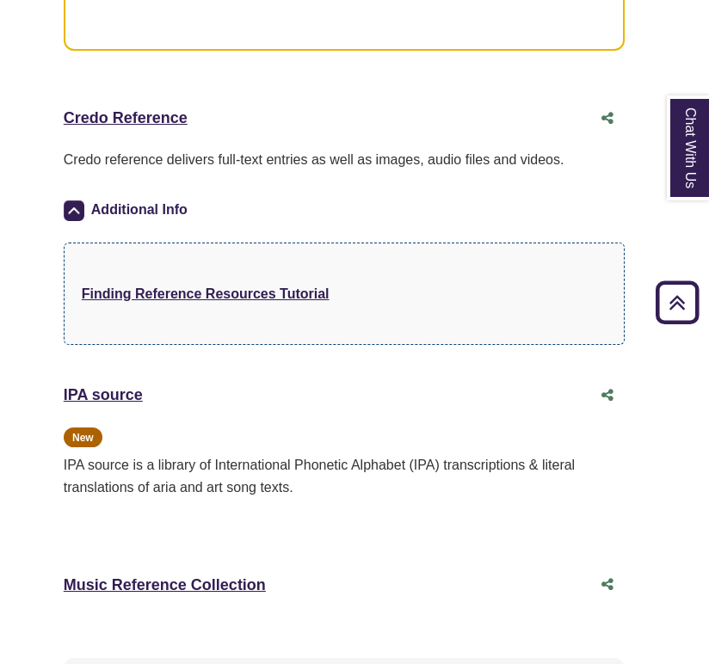
click at [72, 215] on img at bounding box center [74, 210] width 21 height 21
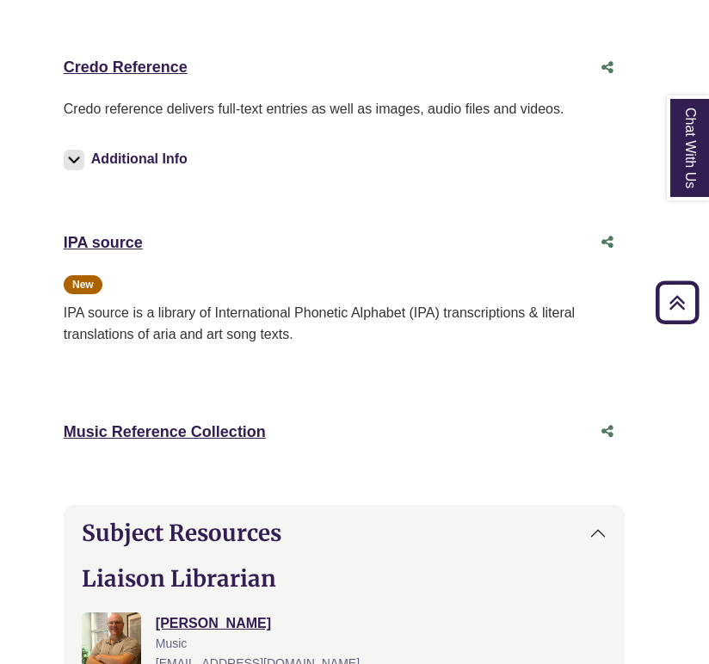
scroll to position [950, 10]
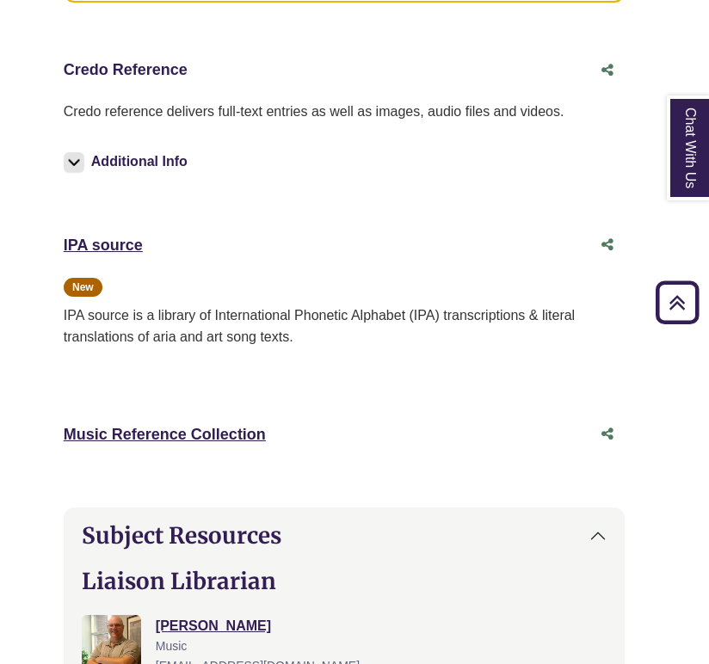
click at [120, 69] on link "Credo Reference This link opens in a new window" at bounding box center [126, 69] width 124 height 17
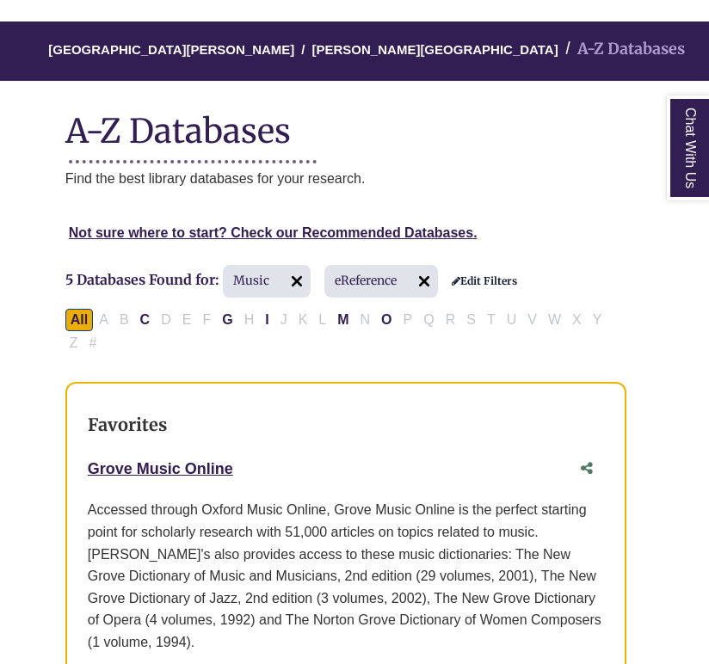
scroll to position [0, 9]
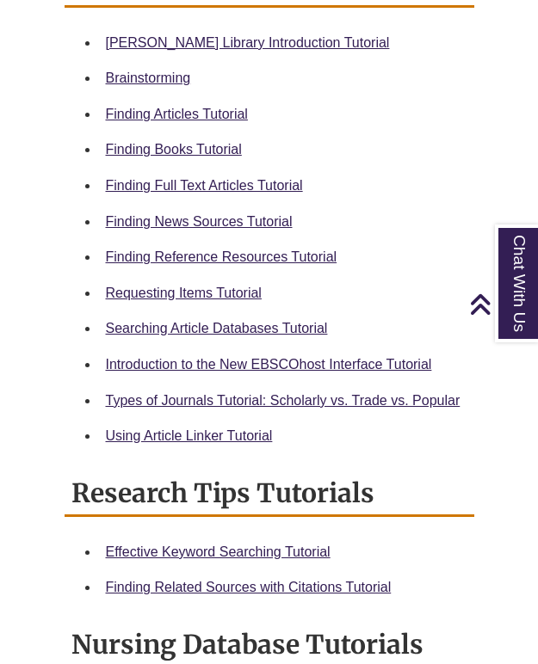
scroll to position [891, 0]
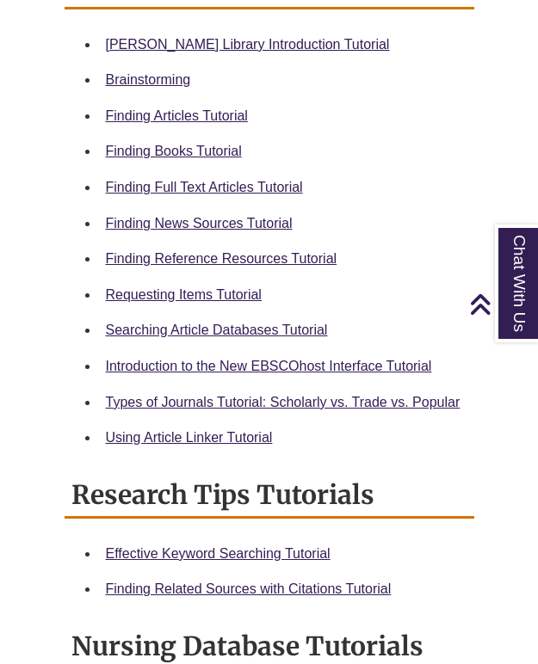
click at [269, 248] on div "Finding Reference Resources Tutorial" at bounding box center [283, 259] width 354 height 22
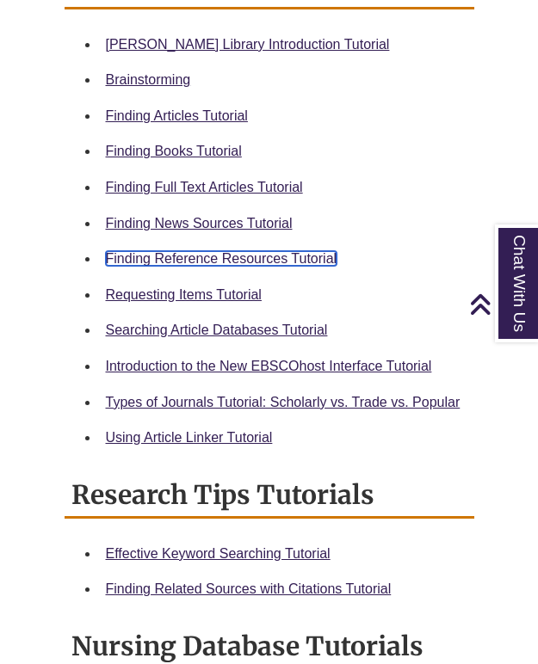
click at [269, 251] on link "Finding Reference Resources Tutorial" at bounding box center [221, 258] width 231 height 15
